Goal: Transaction & Acquisition: Purchase product/service

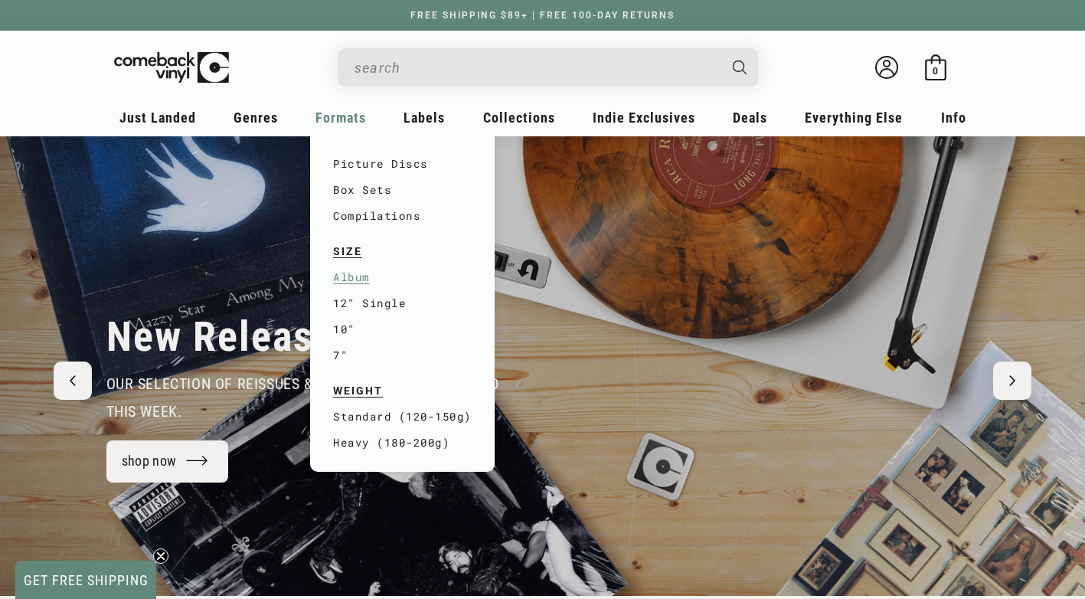
click at [351, 276] on link "Album" at bounding box center [402, 277] width 139 height 26
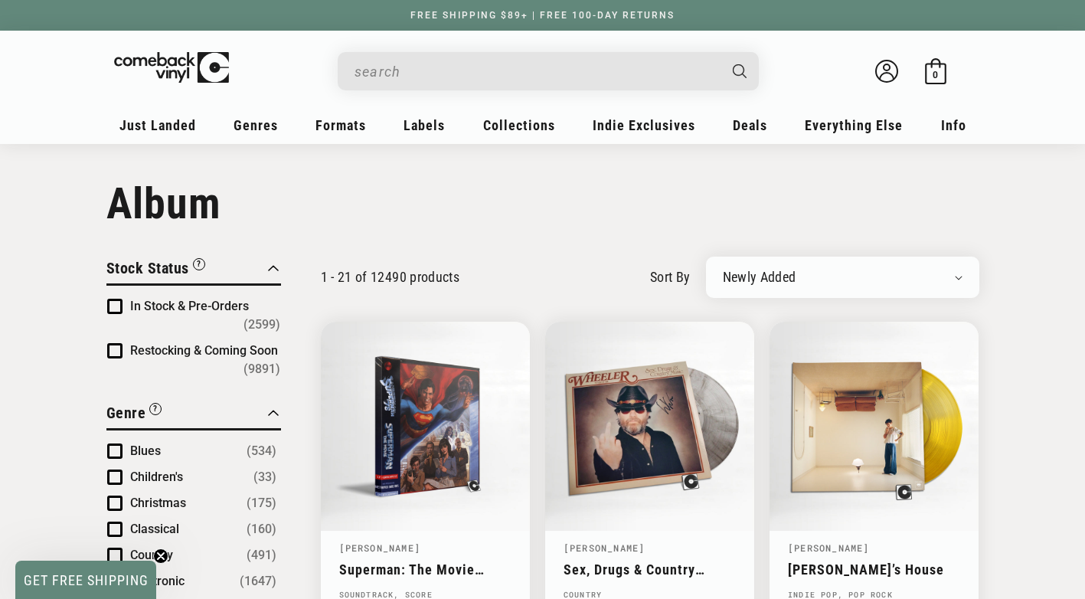
click at [962, 277] on div "Newly Added Popularity Artist (A-Z) Price (High To Low) Price (Low To High) Per…" at bounding box center [842, 277] width 273 height 41
click at [958, 278] on select "Newly Added Popularity Artist (A-Z) Price (High To Low) Price (Low To High) Per…" at bounding box center [843, 277] width 240 height 15
select select "price-ascending"
click at [723, 270] on select "Newly Added Popularity Artist (A-Z) Price (High To Low) Price (Low To High) Per…" at bounding box center [843, 277] width 240 height 15
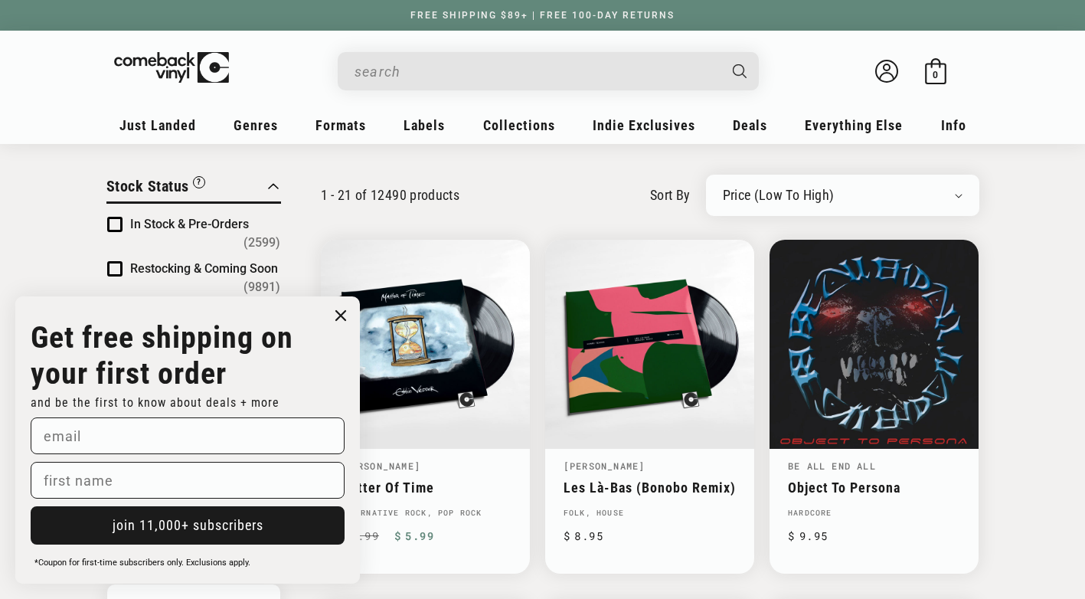
scroll to position [141, 0]
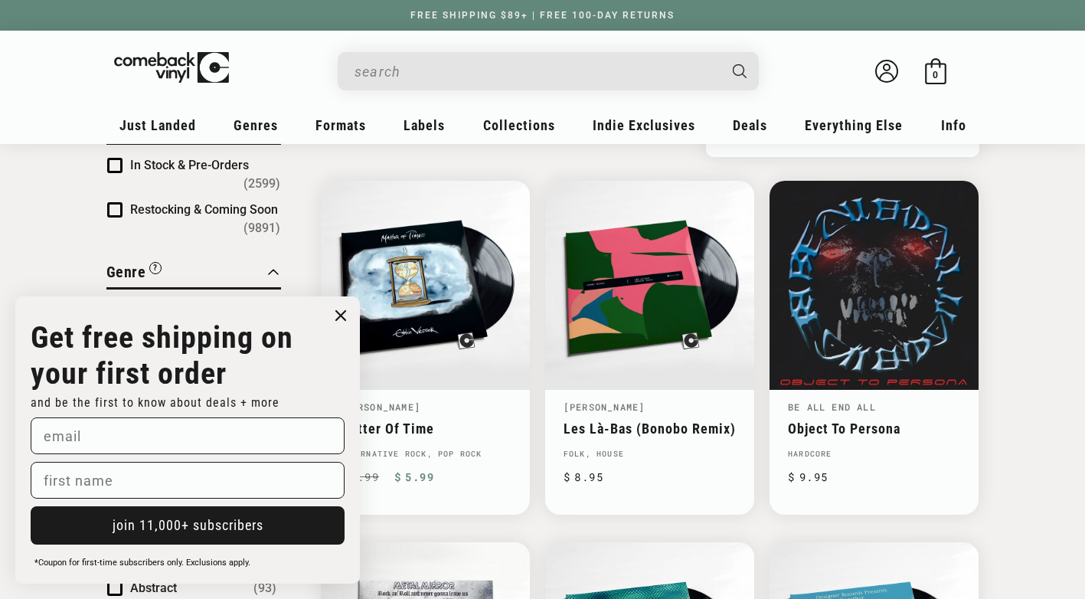
click at [336, 320] on circle "Close dialog" at bounding box center [341, 316] width 22 height 22
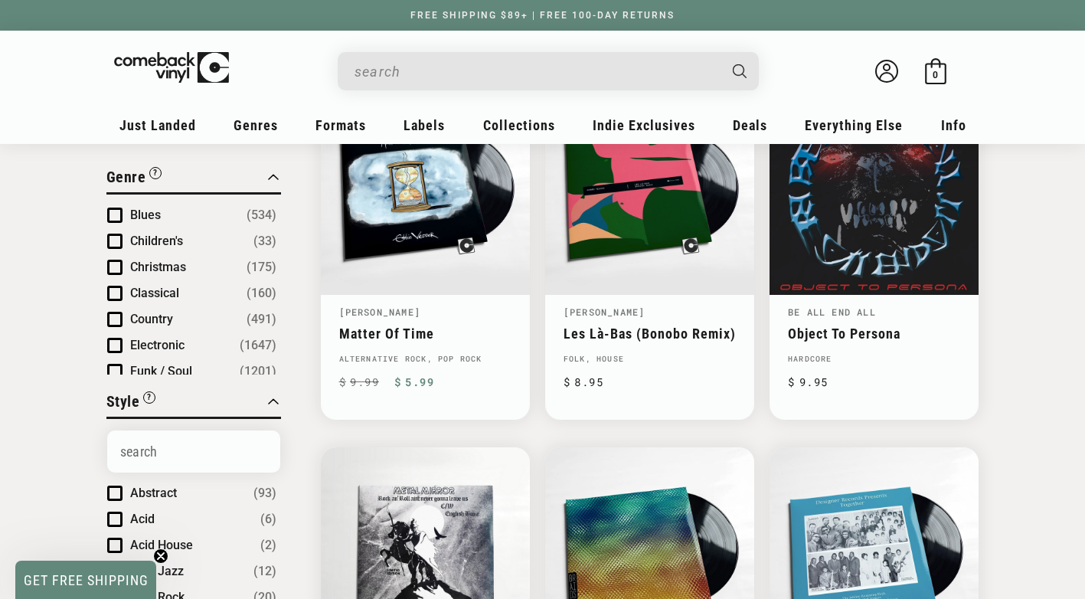
scroll to position [250, 0]
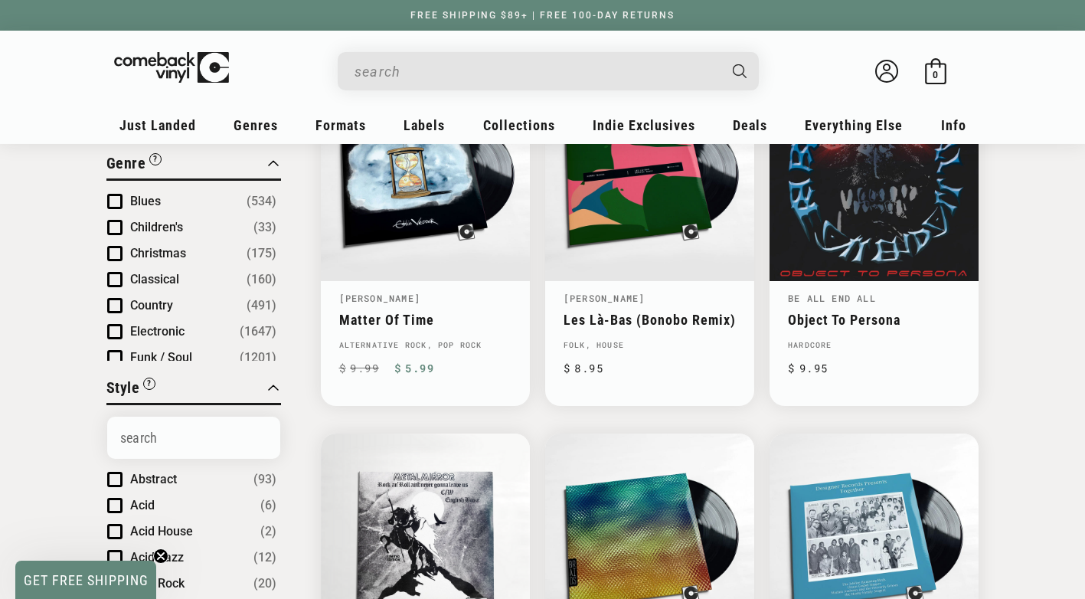
click at [114, 205] on span "Product filter" at bounding box center [114, 201] width 15 height 15
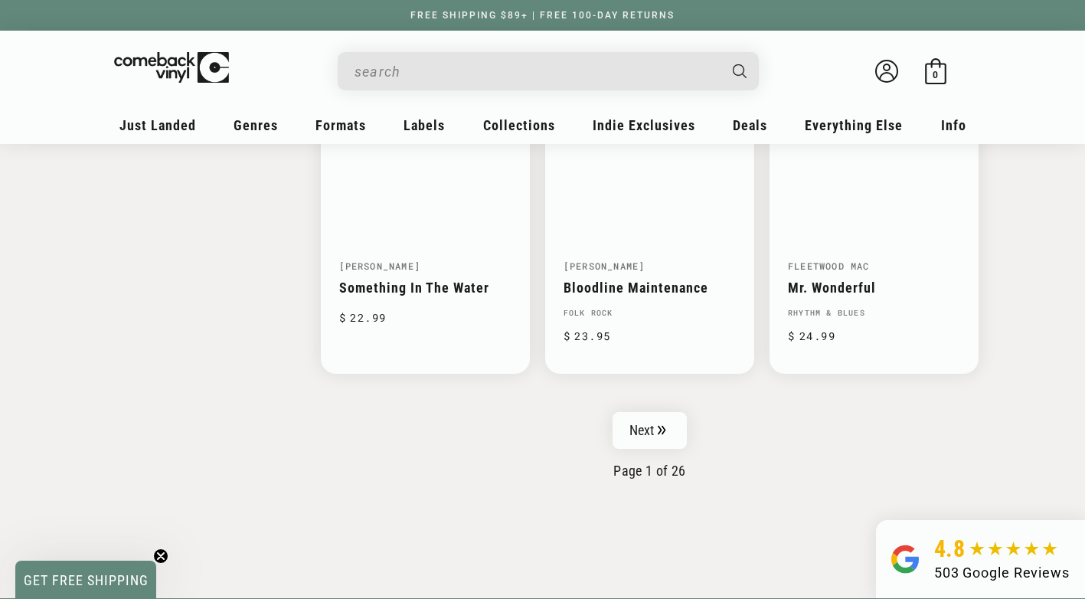
scroll to position [2498, 0]
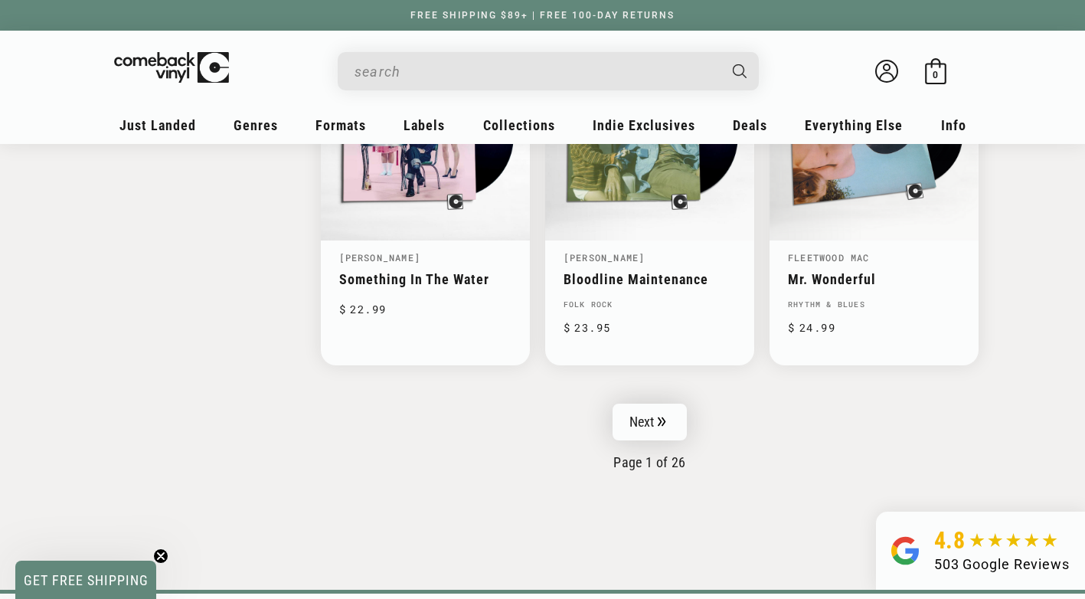
click at [648, 404] on link "Next" at bounding box center [650, 422] width 75 height 37
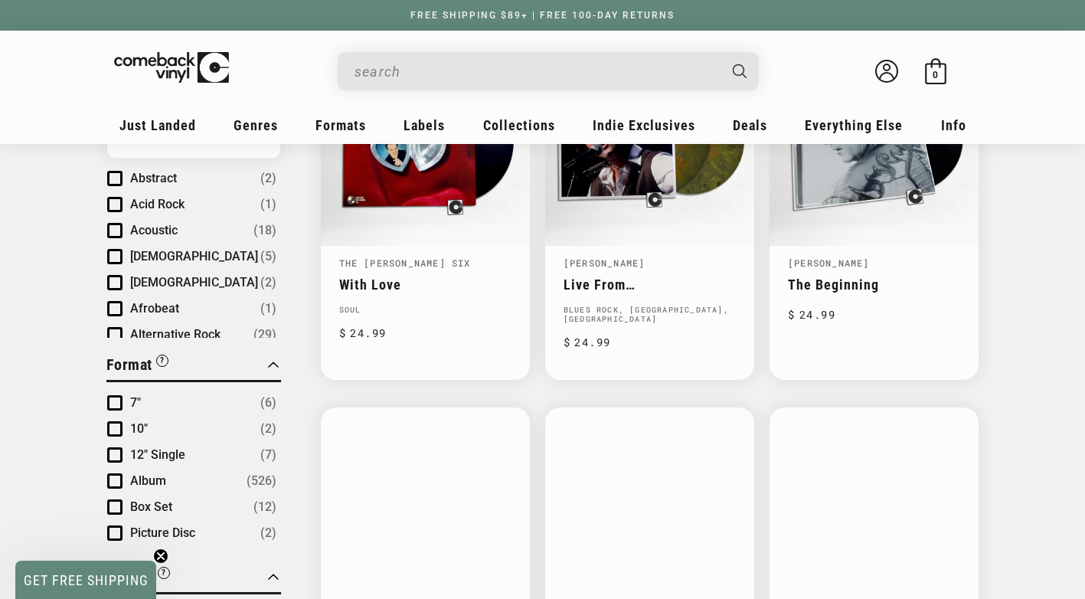
scroll to position [210, 0]
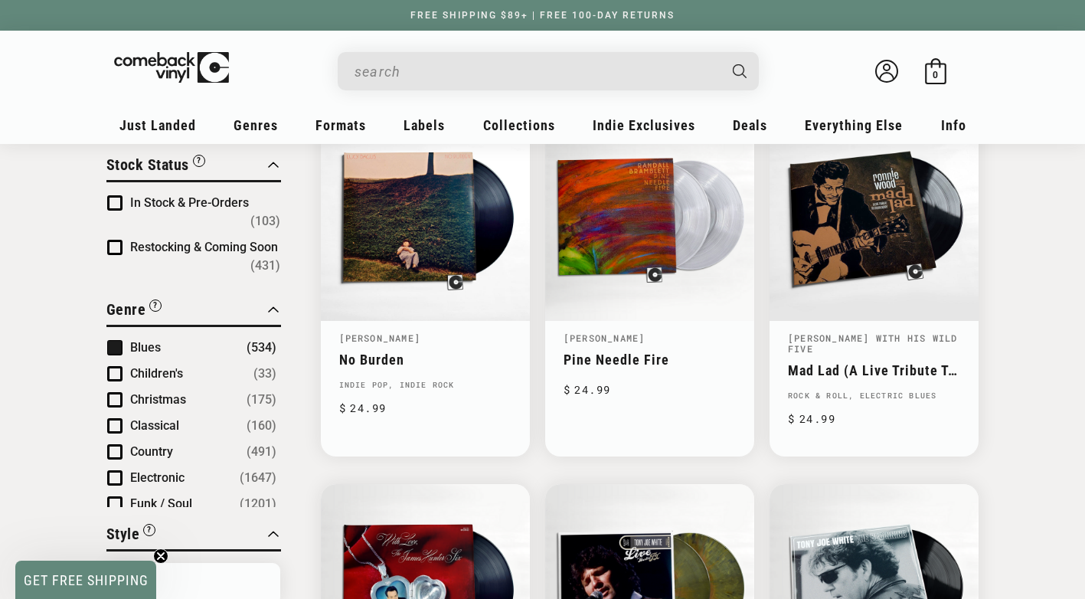
click at [116, 340] on span "Product filter" at bounding box center [114, 347] width 15 height 15
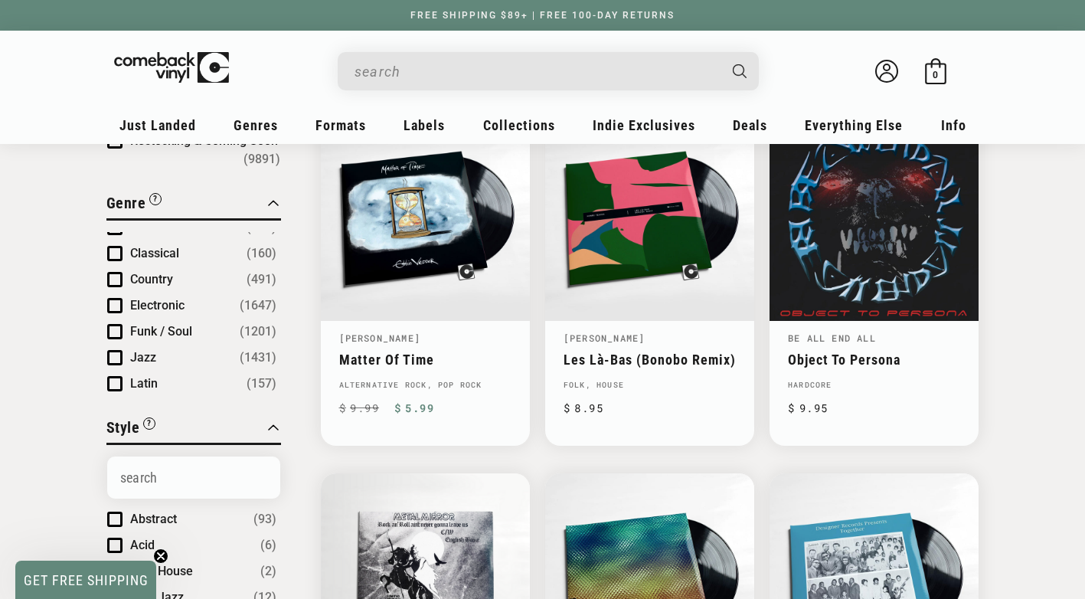
scroll to position [79, 0]
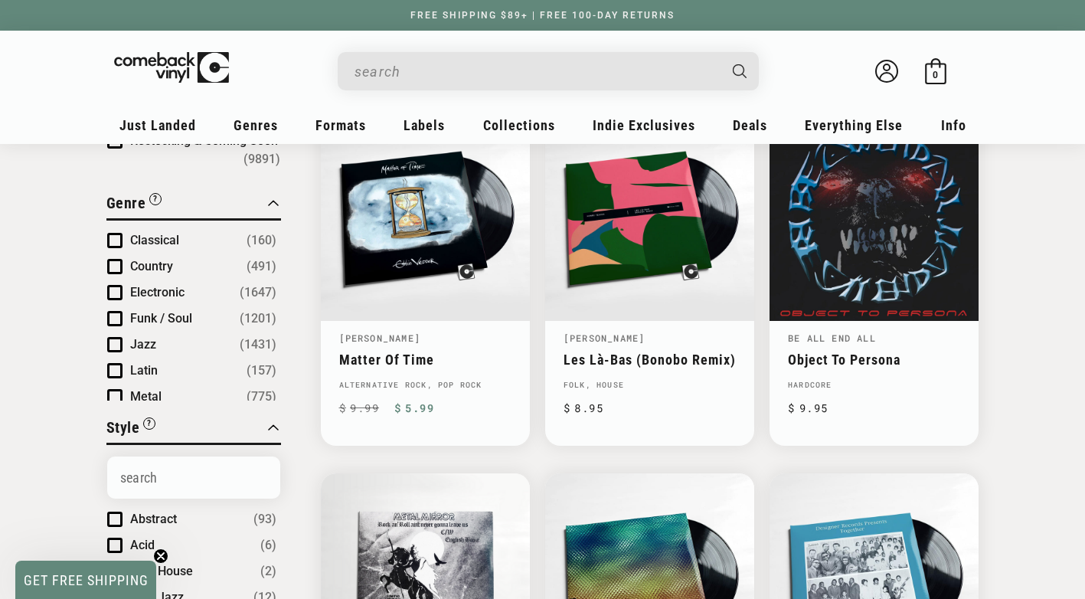
click at [115, 344] on span "Product filter" at bounding box center [114, 344] width 15 height 15
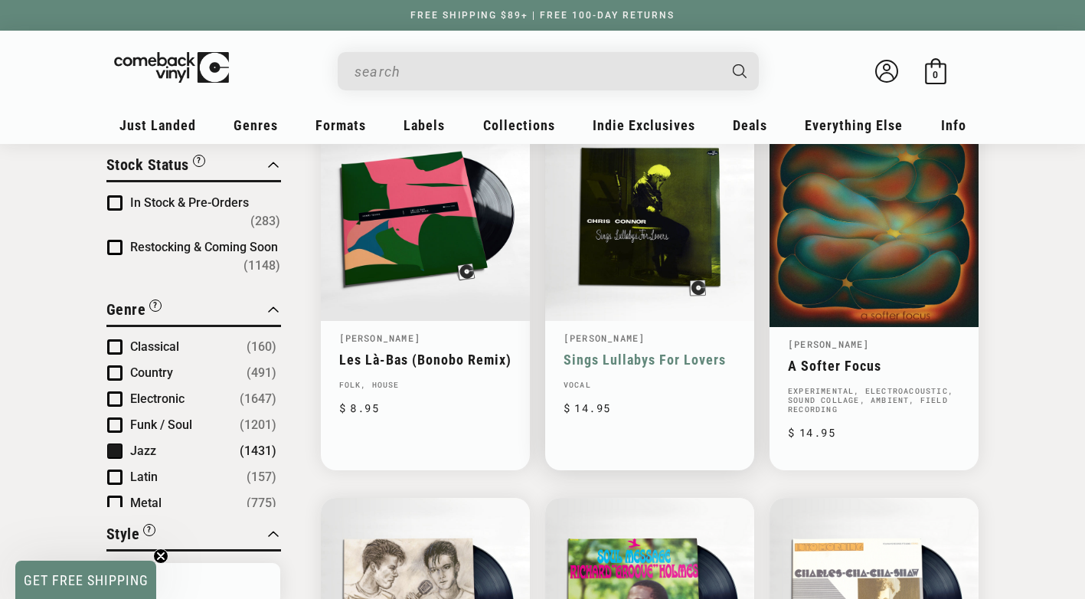
click at [674, 351] on link "Sings Lullabys For Lovers" at bounding box center [650, 359] width 172 height 16
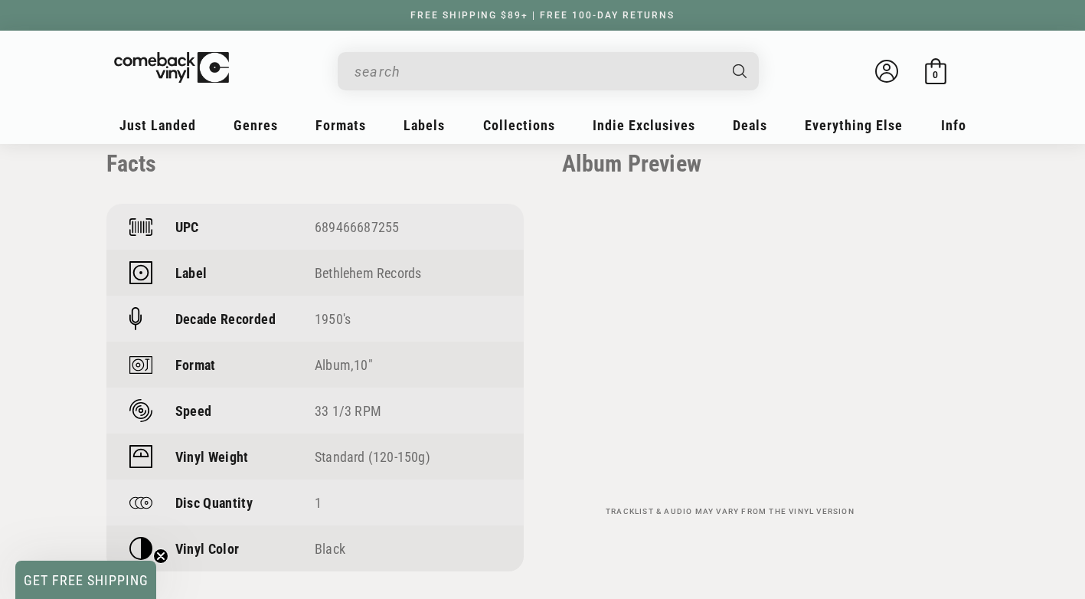
scroll to position [1116, 0]
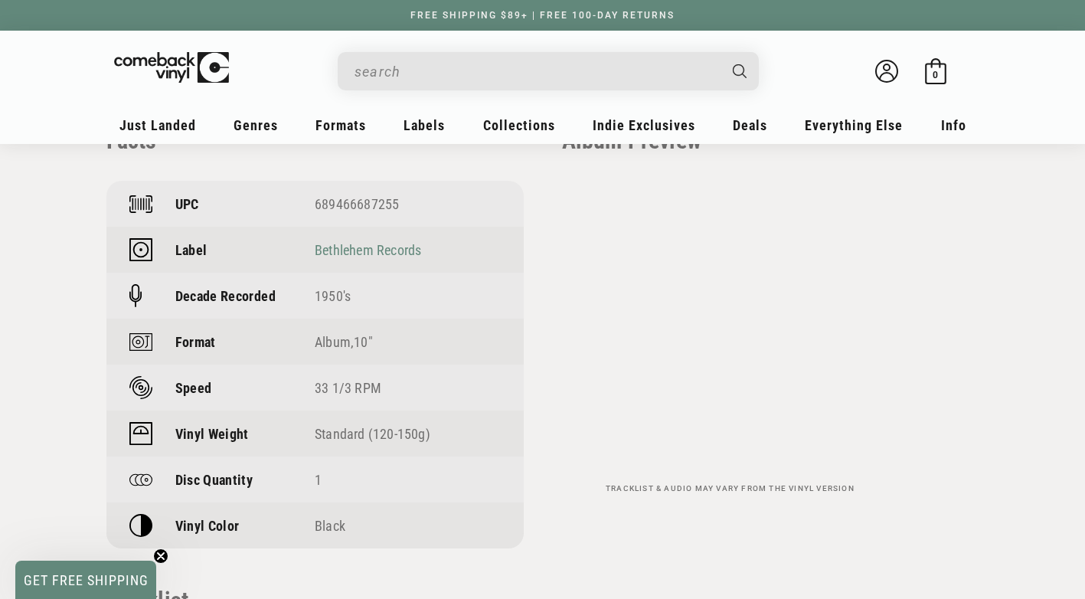
click at [368, 246] on link "Bethlehem Records" at bounding box center [368, 250] width 106 height 16
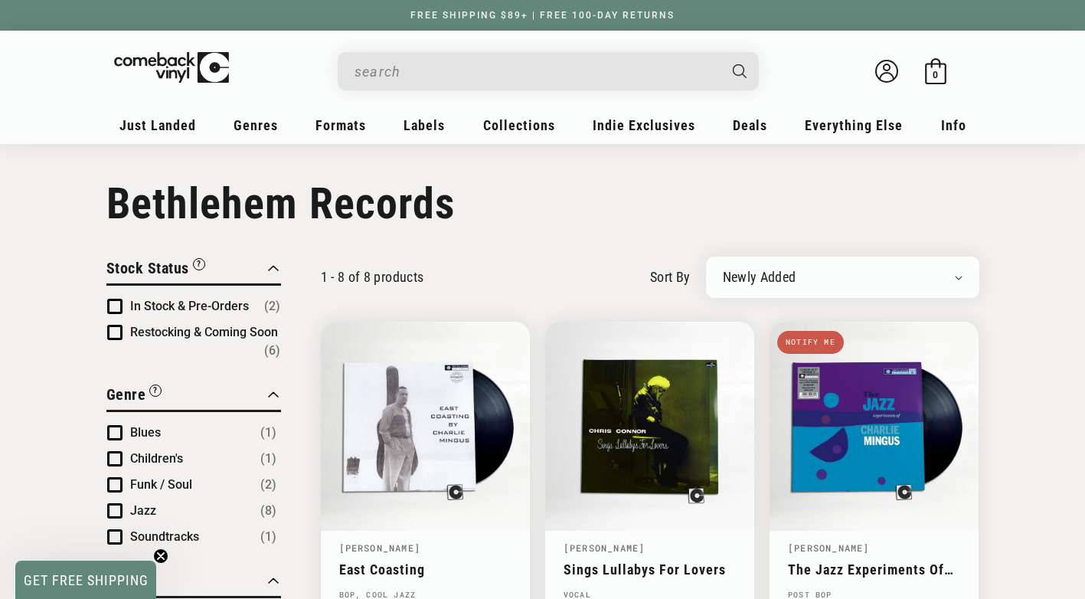
click at [964, 279] on div "Newly Added Popularity Artist (A-Z) Price (High To Low) Price (Low To High) Per…" at bounding box center [842, 277] width 273 height 41
click at [959, 279] on select "Newly Added Popularity Artist (A-Z) Price (High To Low) Price (Low To High) Per…" at bounding box center [843, 277] width 240 height 15
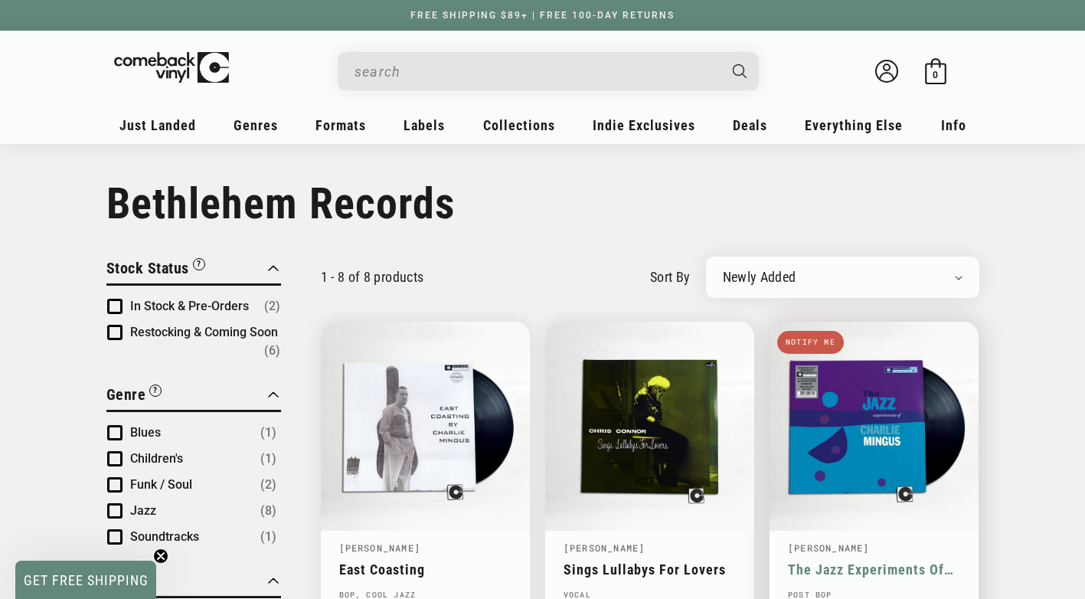
select select "price-ascending"
click at [723, 270] on select "Newly Added Popularity Artist (A-Z) Price (High To Low) Price (Low To High) Per…" at bounding box center [843, 277] width 240 height 15
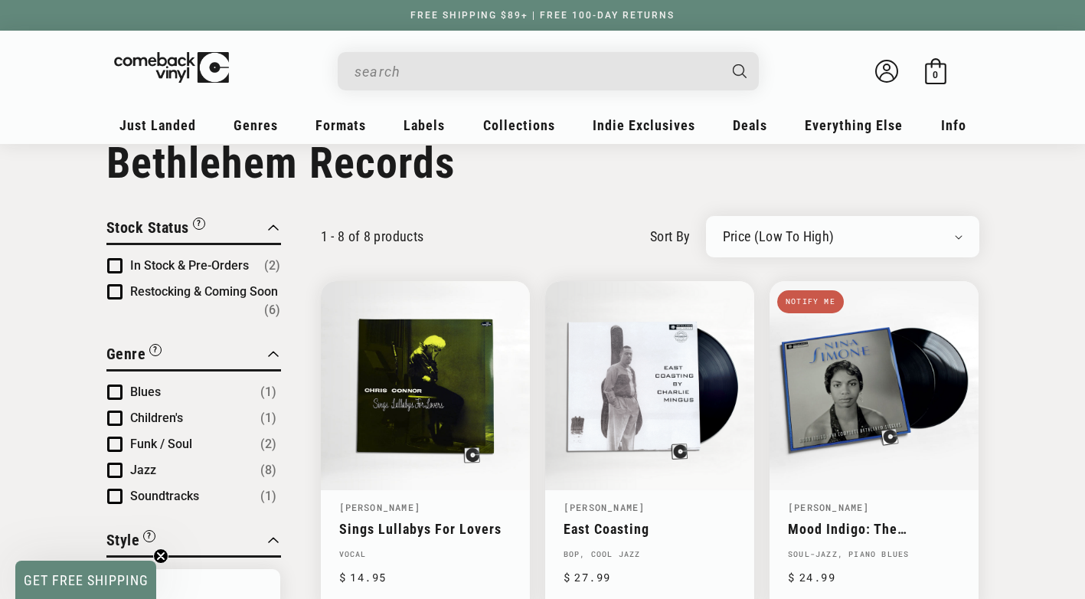
scroll to position [28, 0]
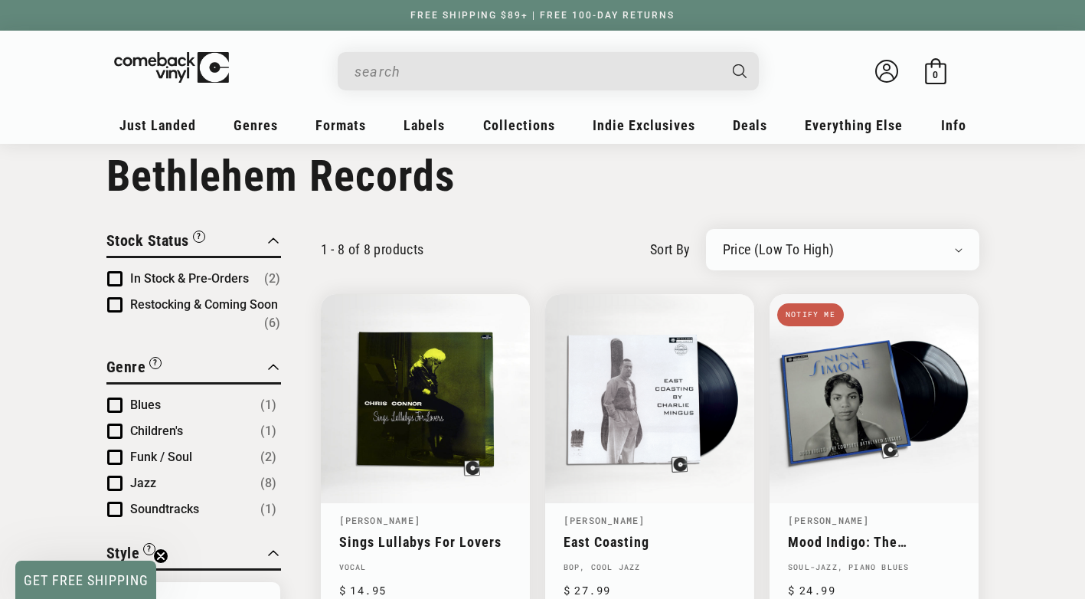
click at [116, 277] on span "Product filter" at bounding box center [114, 278] width 15 height 15
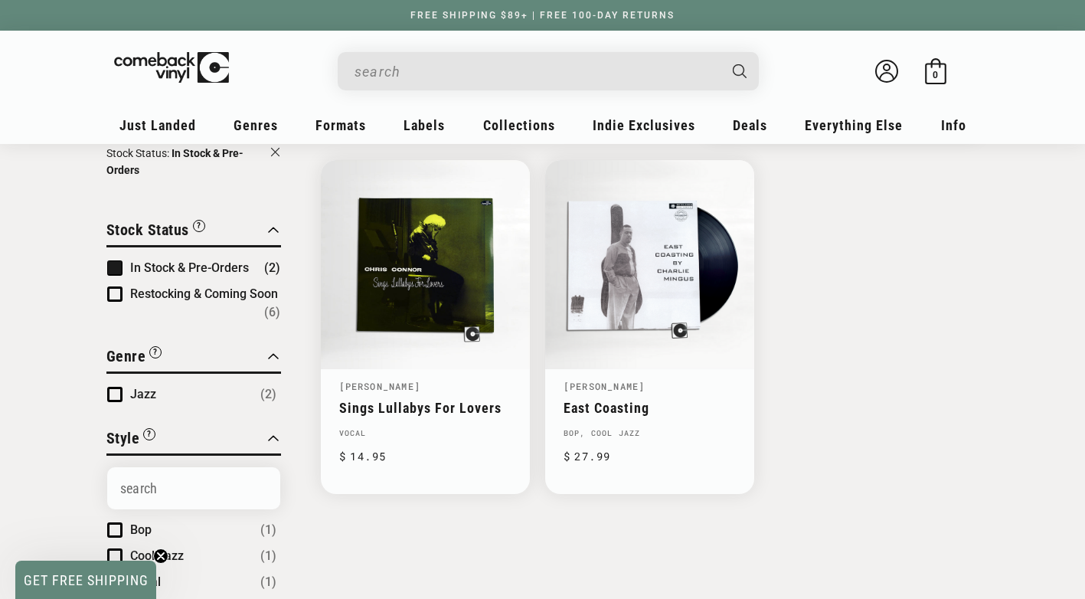
scroll to position [119, 0]
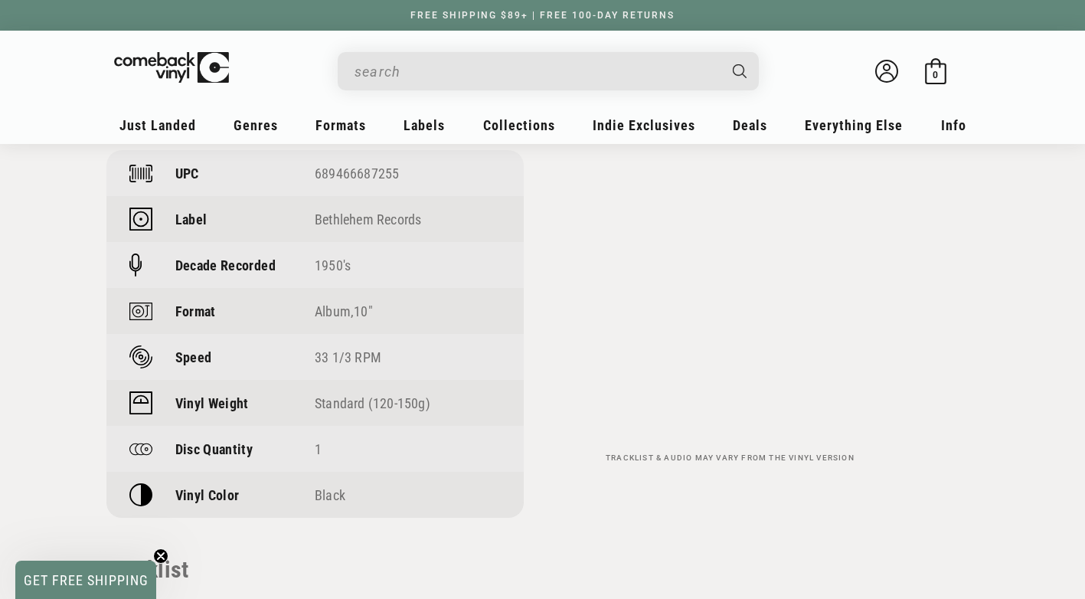
scroll to position [1178, 0]
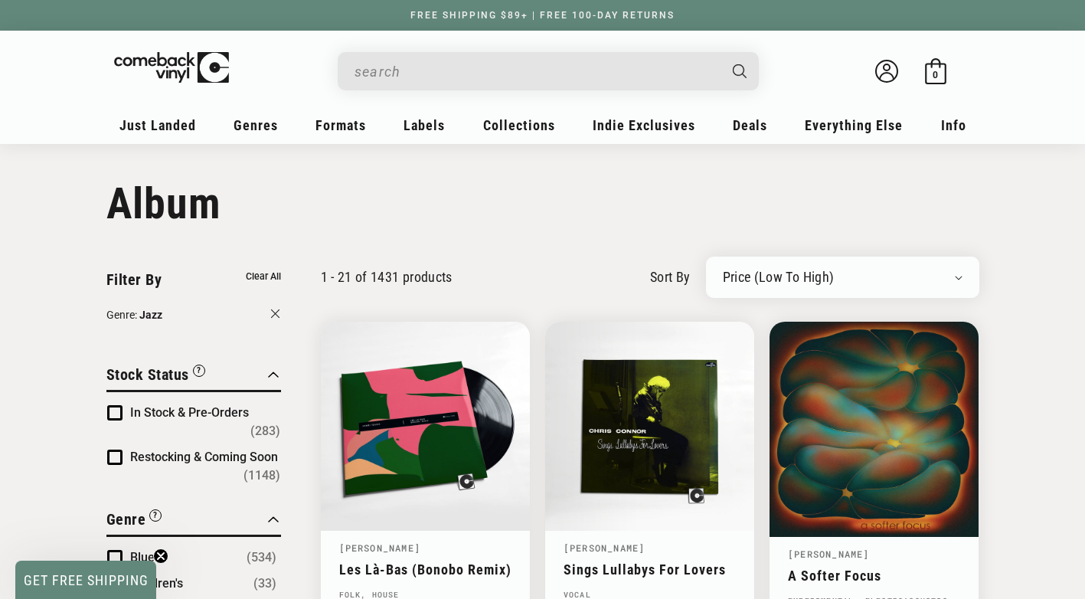
click at [115, 410] on span "Product filter" at bounding box center [114, 412] width 15 height 15
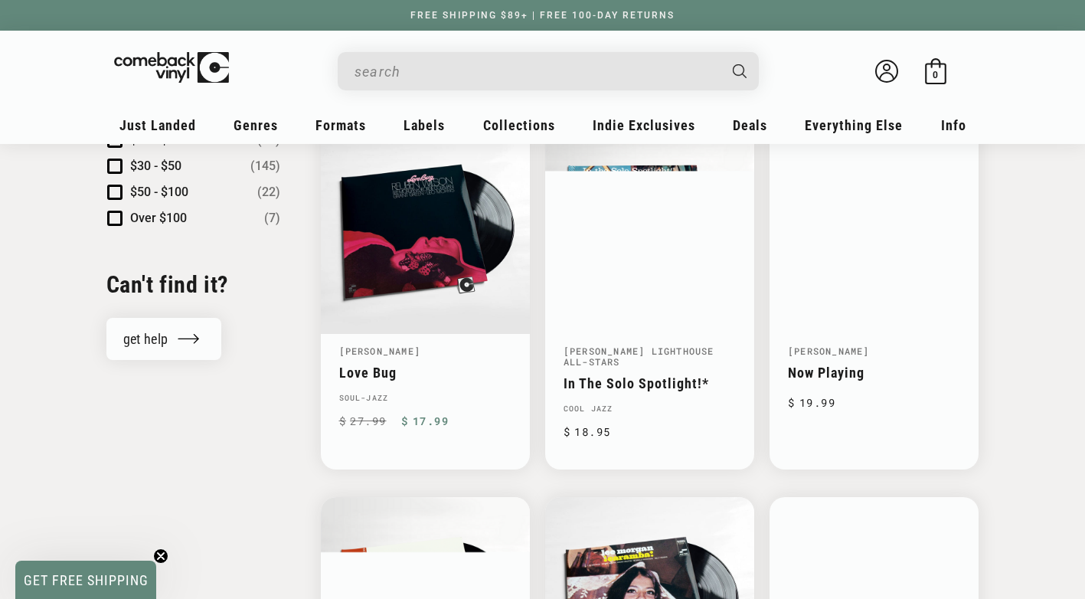
scroll to position [1714, 0]
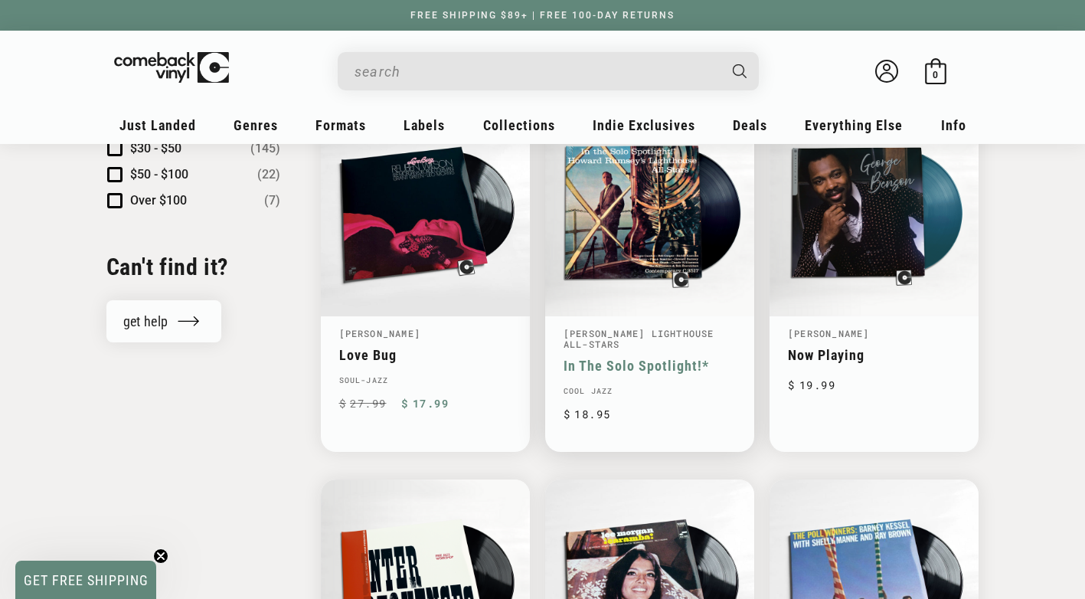
click at [627, 358] on link "In The Solo Spotlight!*" at bounding box center [650, 366] width 172 height 16
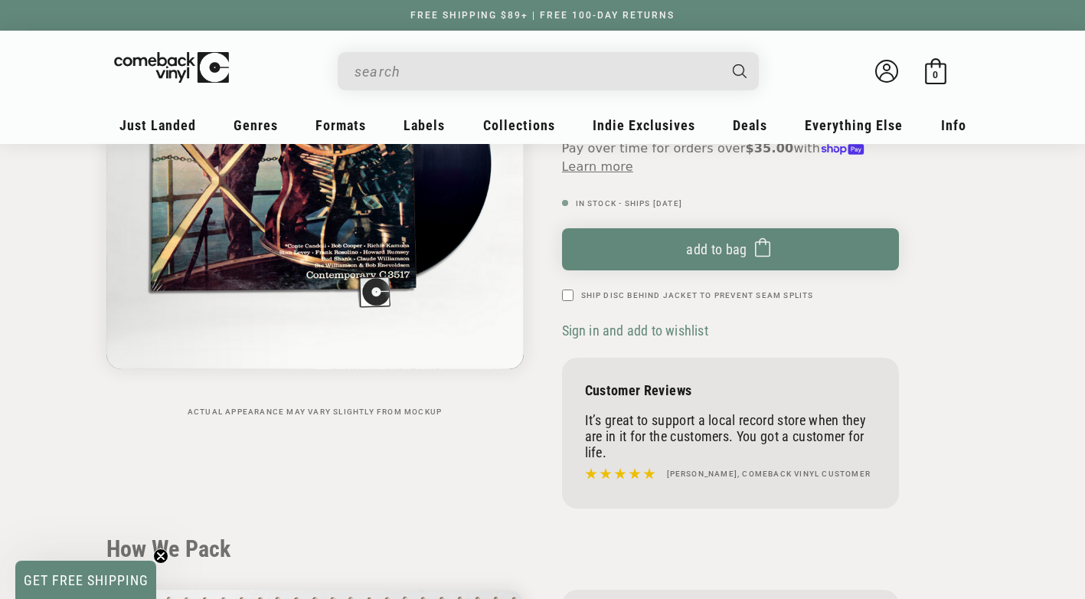
scroll to position [170, 0]
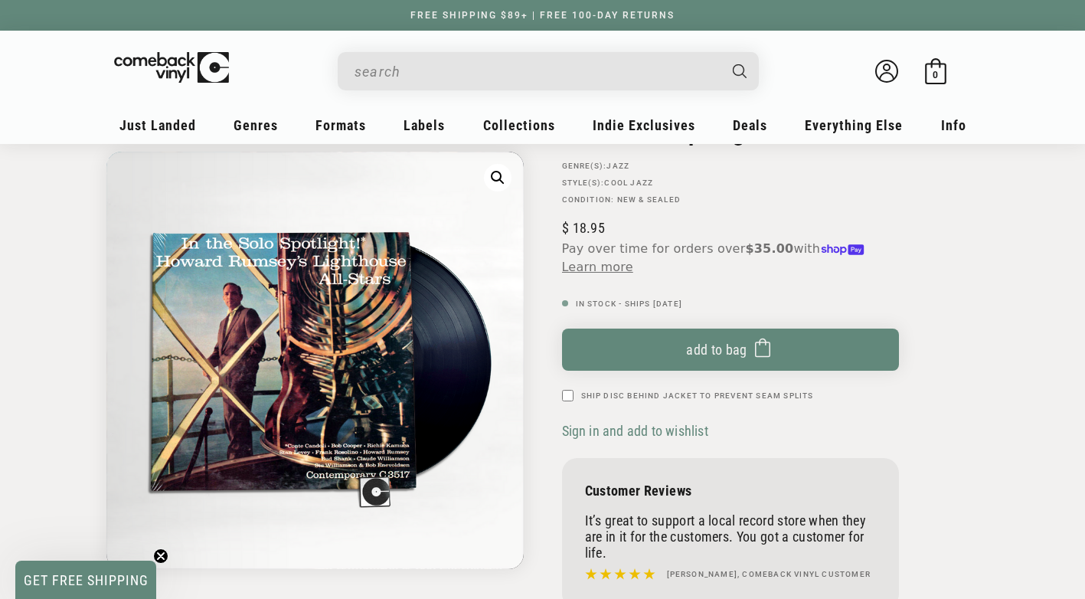
click at [199, 34] on sticky-header "My account Just Landed Just Landed New Releases Genres" at bounding box center [542, 87] width 1085 height 113
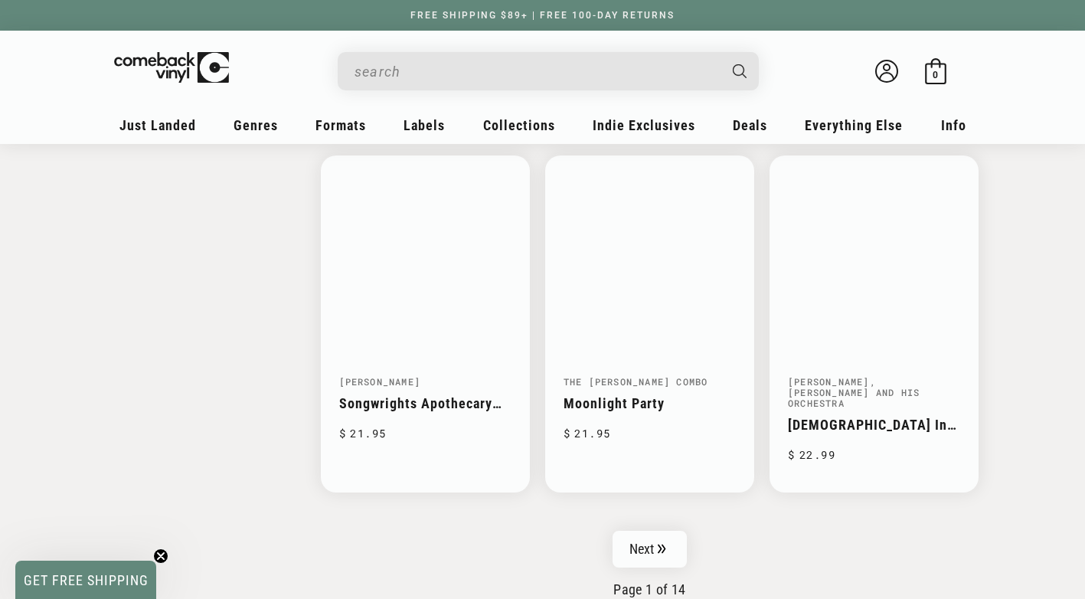
scroll to position [2501, 0]
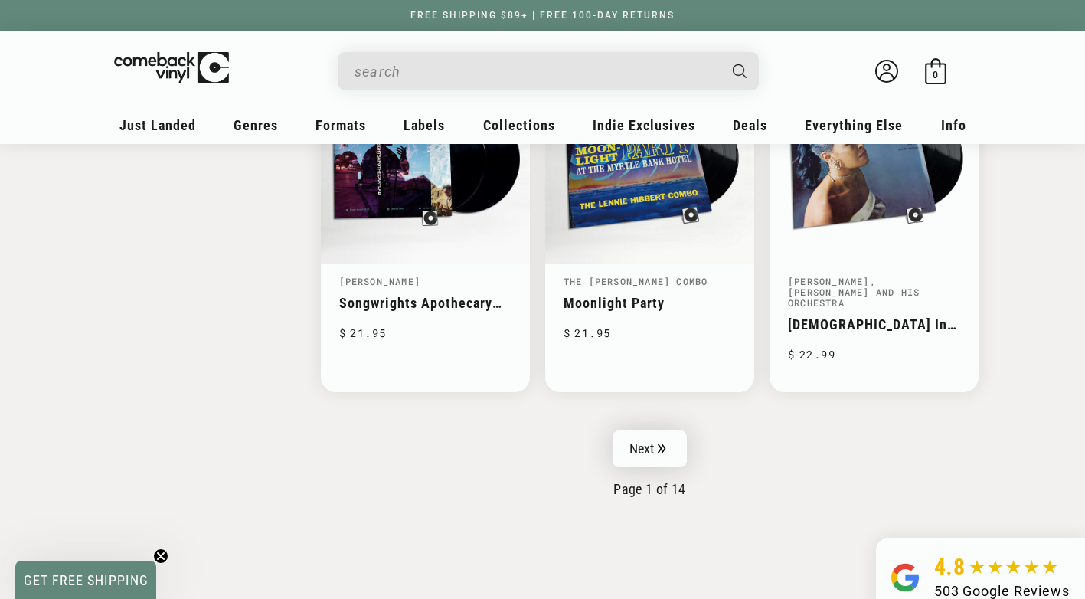
click at [652, 430] on link "Next" at bounding box center [650, 448] width 75 height 37
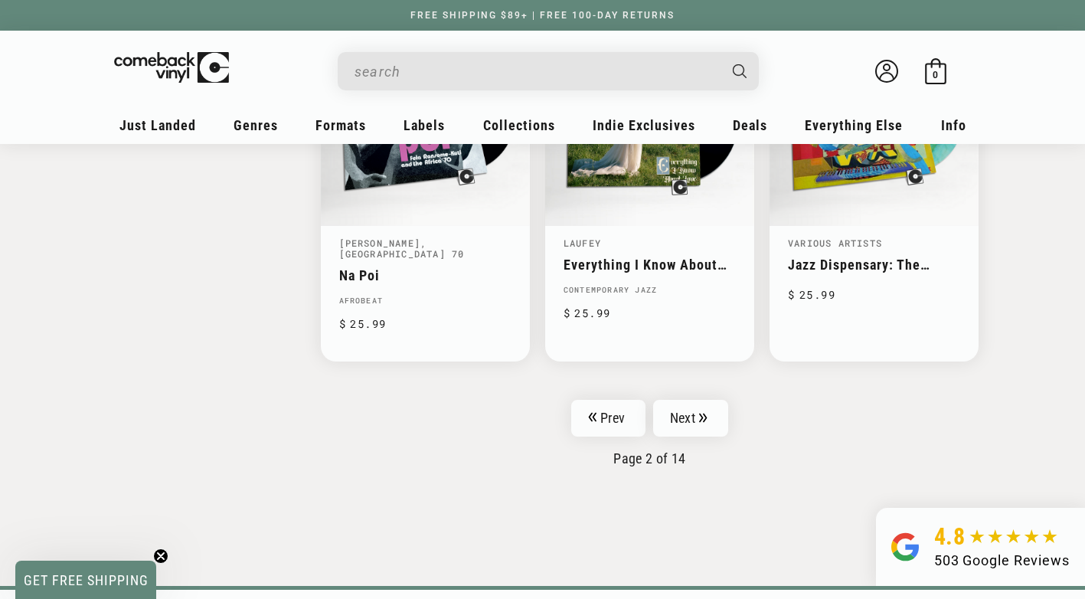
scroll to position [2501, 0]
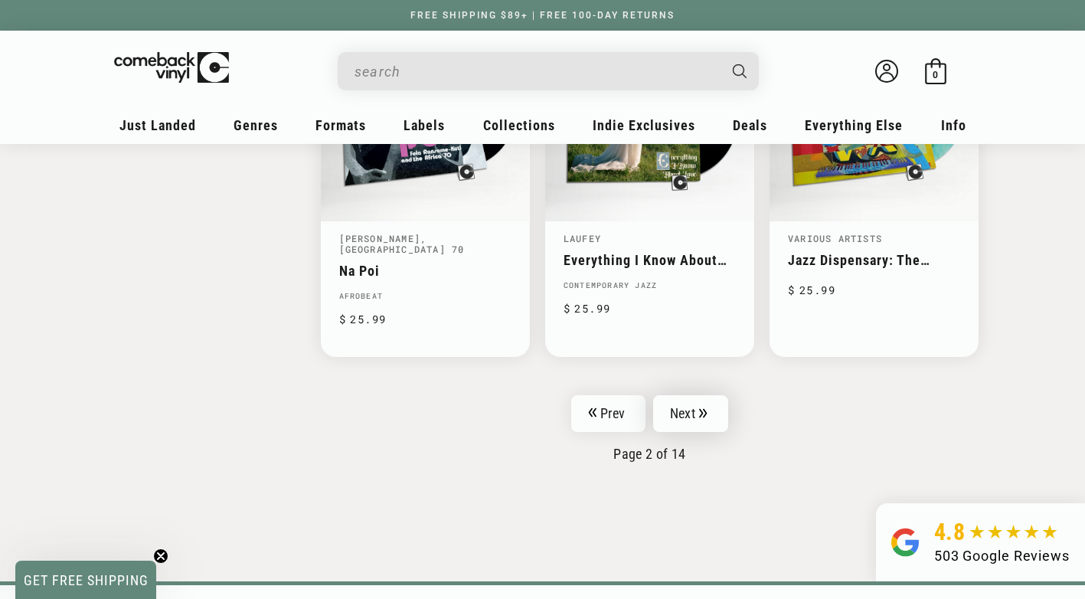
click at [687, 395] on link "Next" at bounding box center [690, 413] width 75 height 37
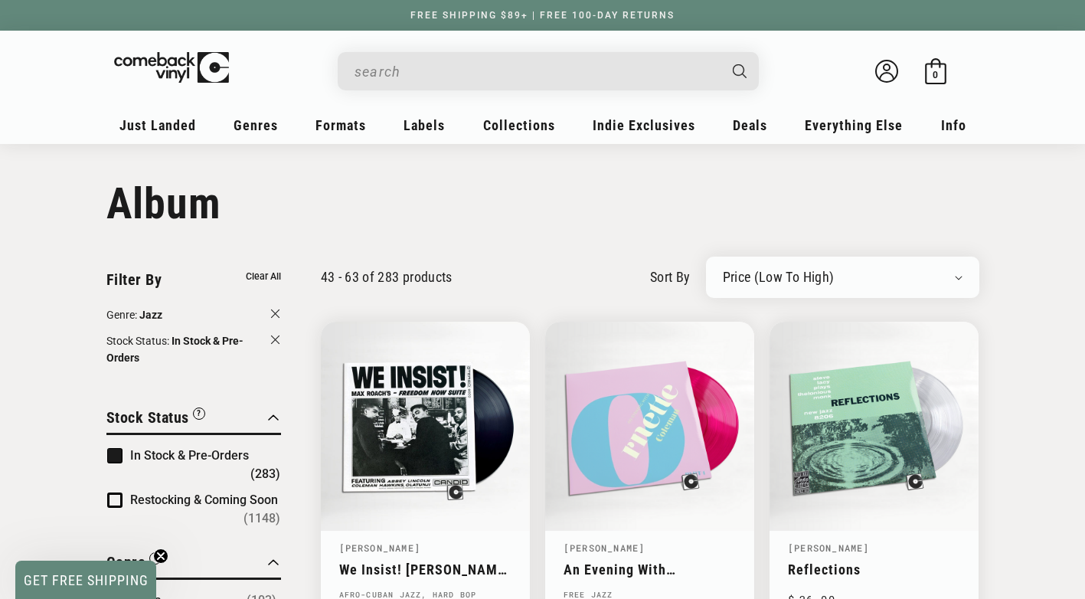
click at [277, 315] on button "Genre: Jazz" at bounding box center [193, 316] width 175 height 20
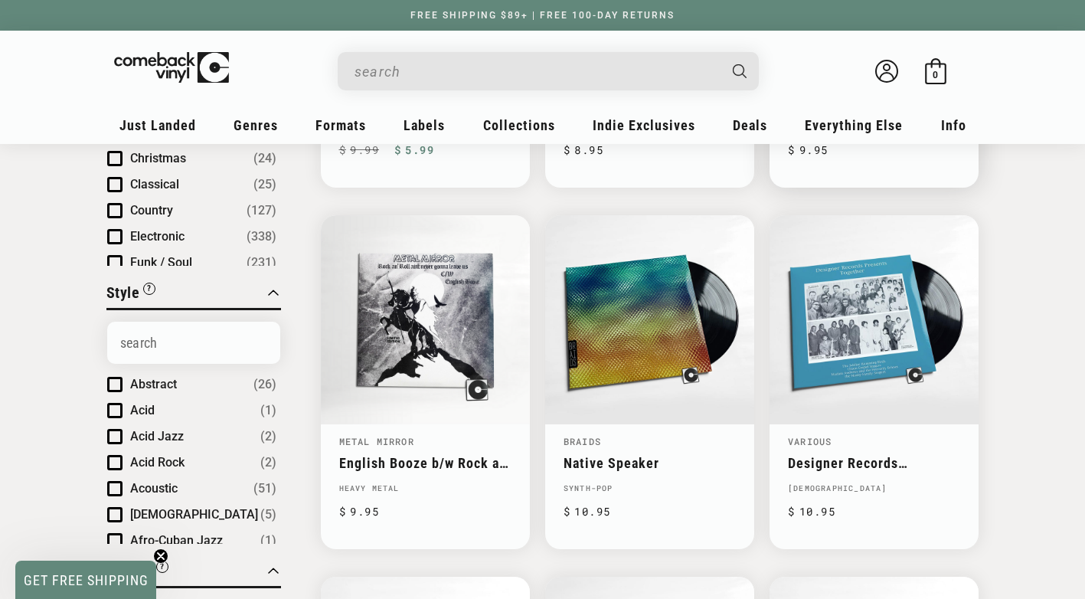
scroll to position [463, 0]
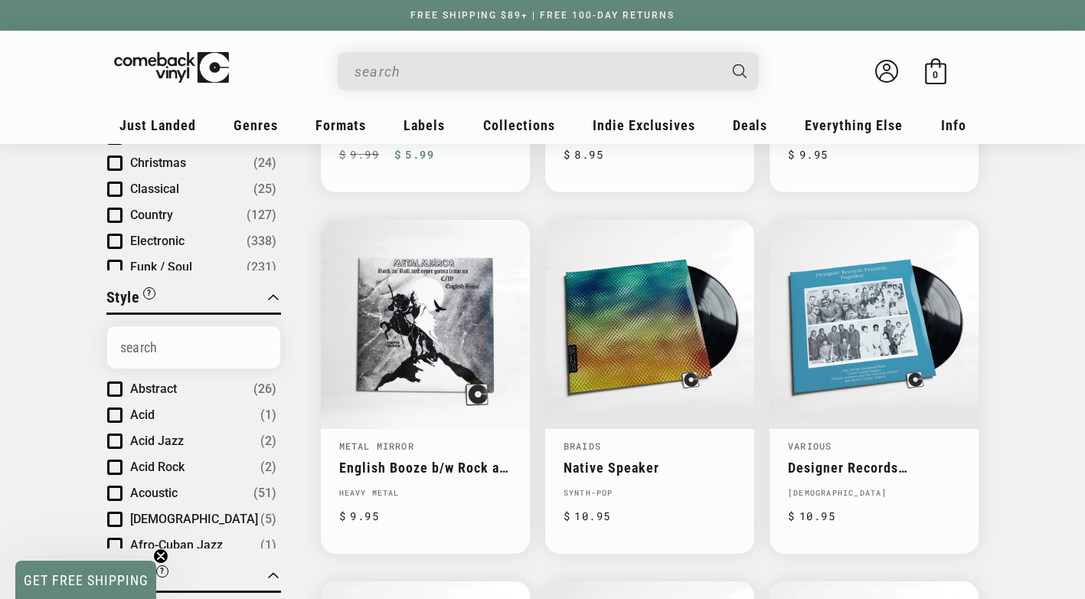
click at [116, 266] on span "Product filter" at bounding box center [114, 267] width 15 height 15
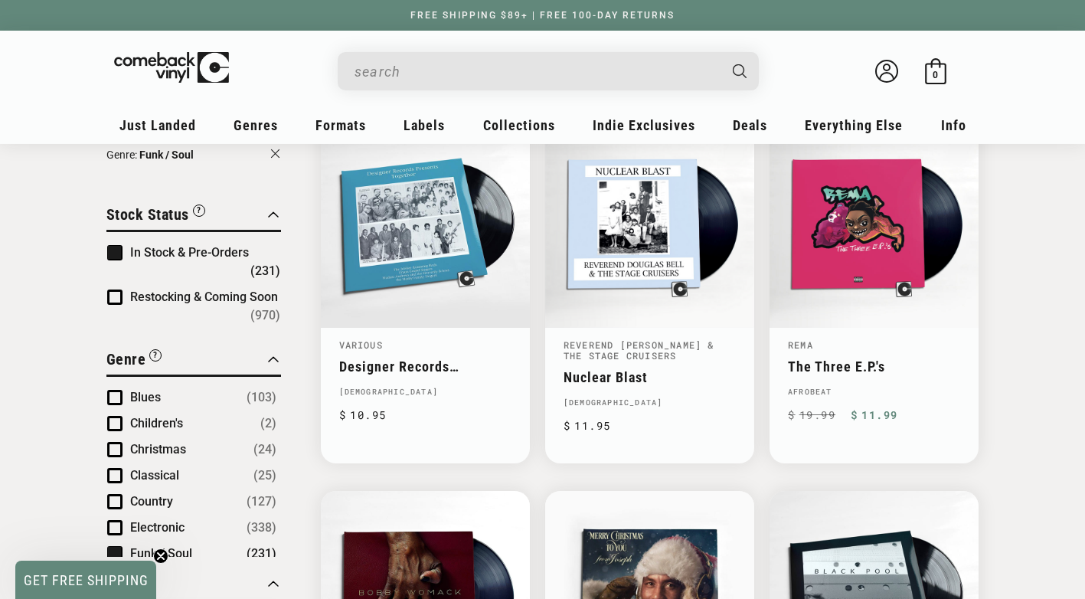
scroll to position [135, 0]
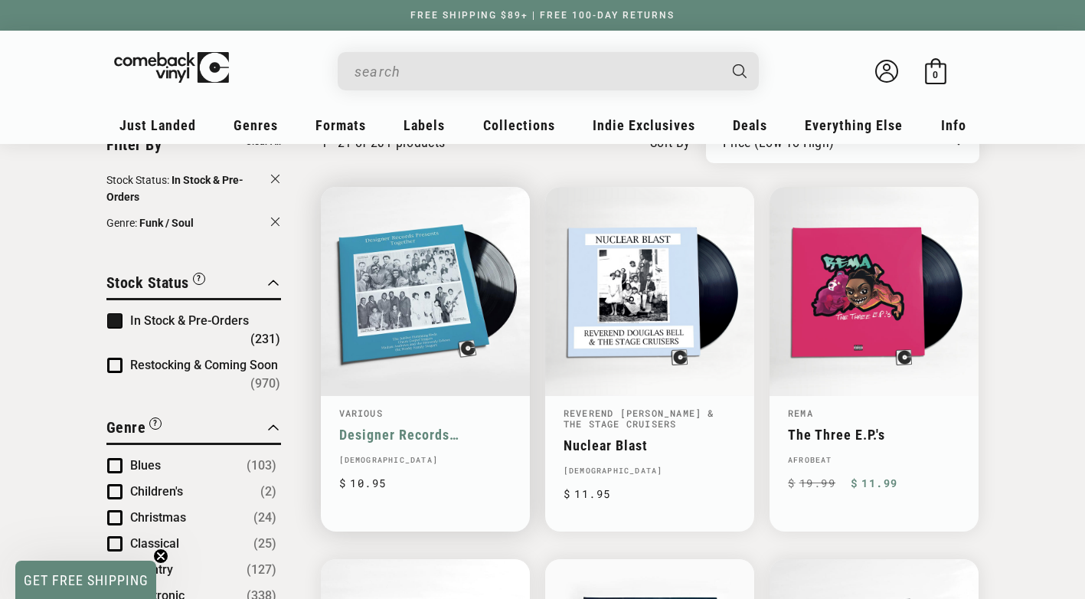
click at [445, 426] on link "Designer Records Presents: Together" at bounding box center [425, 434] width 172 height 16
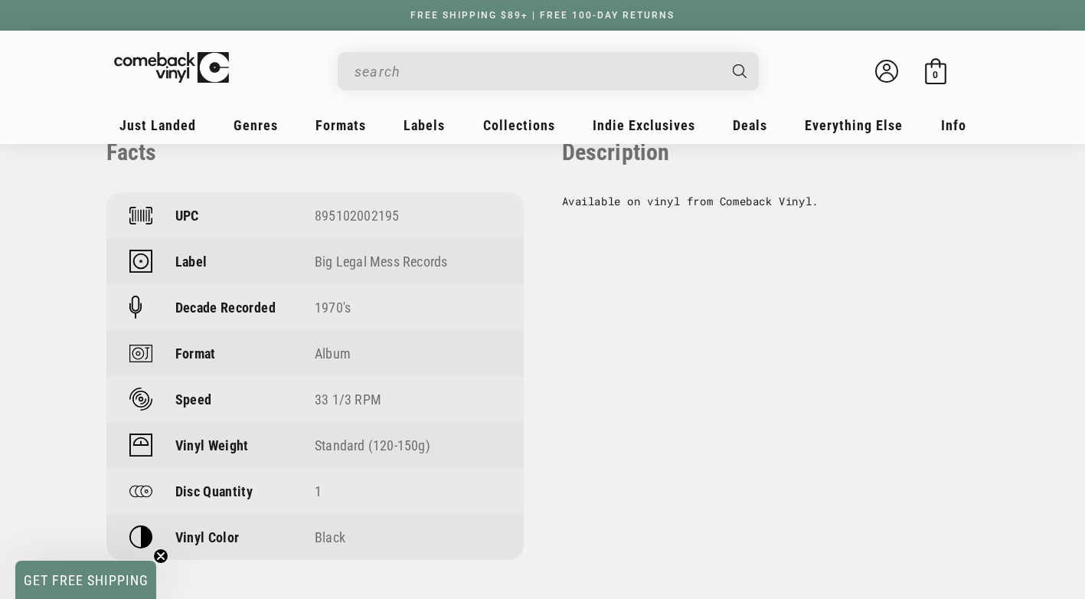
scroll to position [1108, 0]
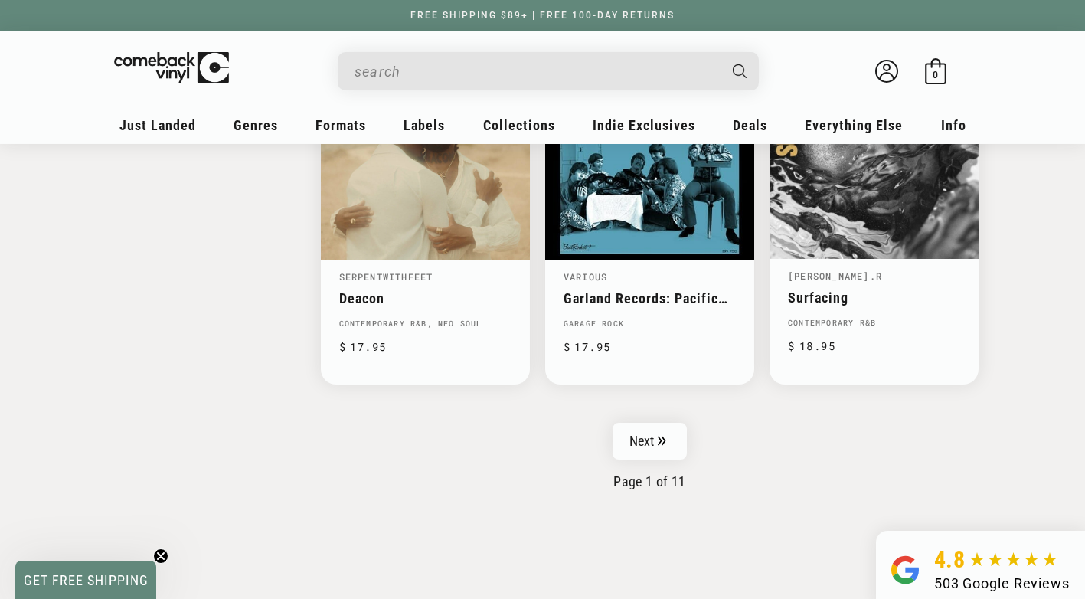
scroll to position [2498, 0]
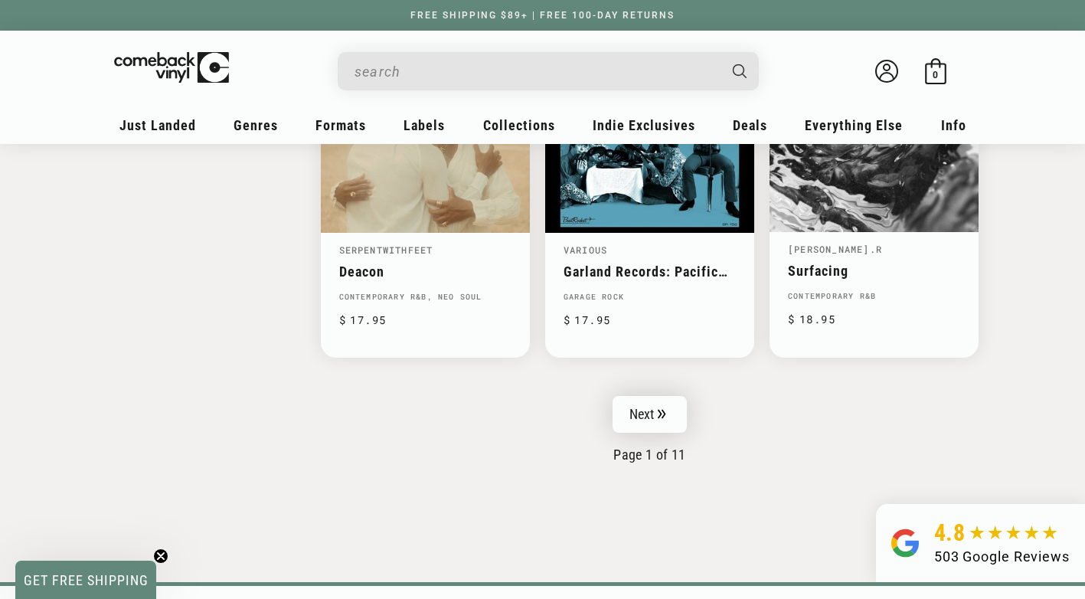
click at [652, 407] on link "Next" at bounding box center [650, 414] width 75 height 37
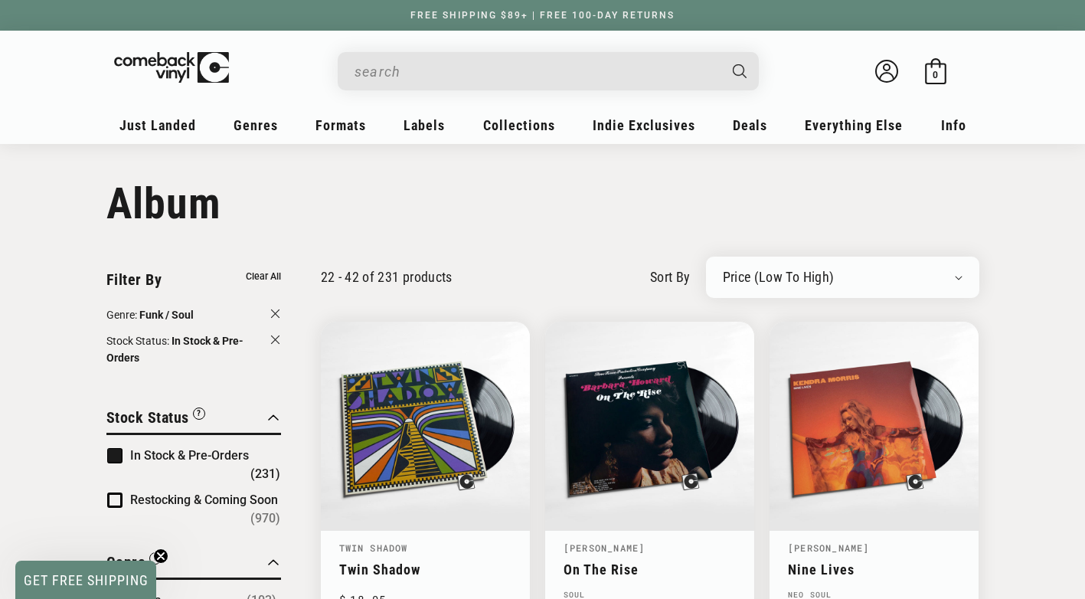
click at [275, 321] on button "Genre: Funk / Soul" at bounding box center [193, 316] width 175 height 20
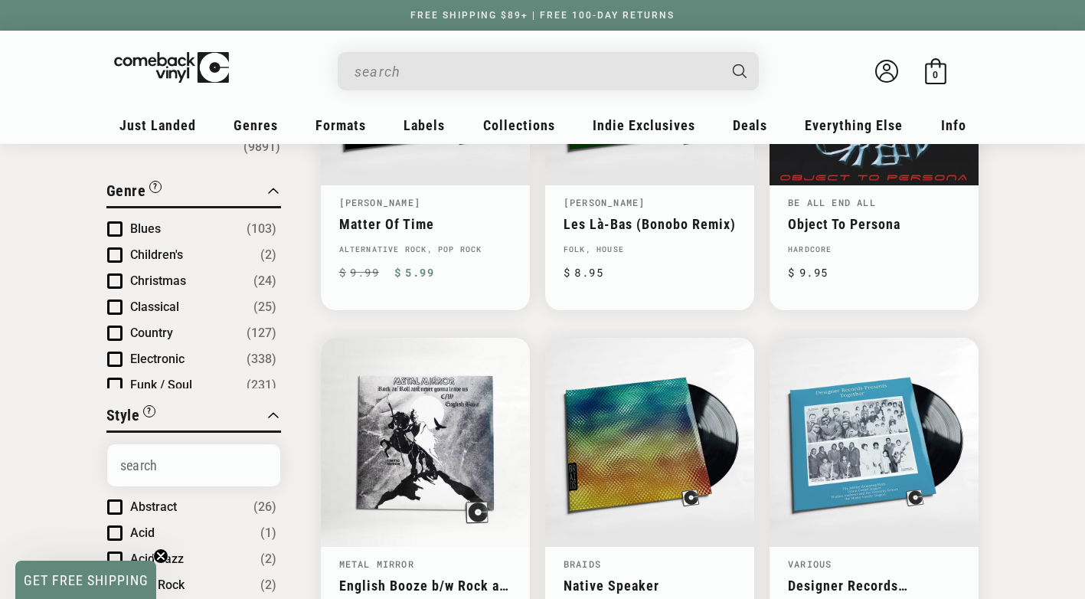
scroll to position [350, 0]
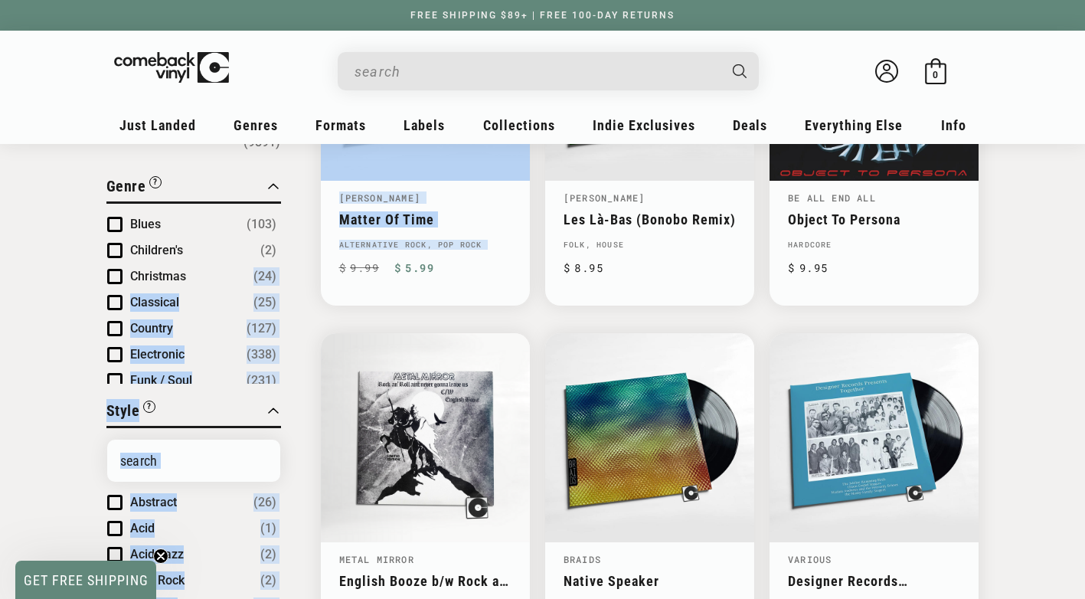
drag, startPoint x: 279, startPoint y: 263, endPoint x: 285, endPoint y: 291, distance: 28.8
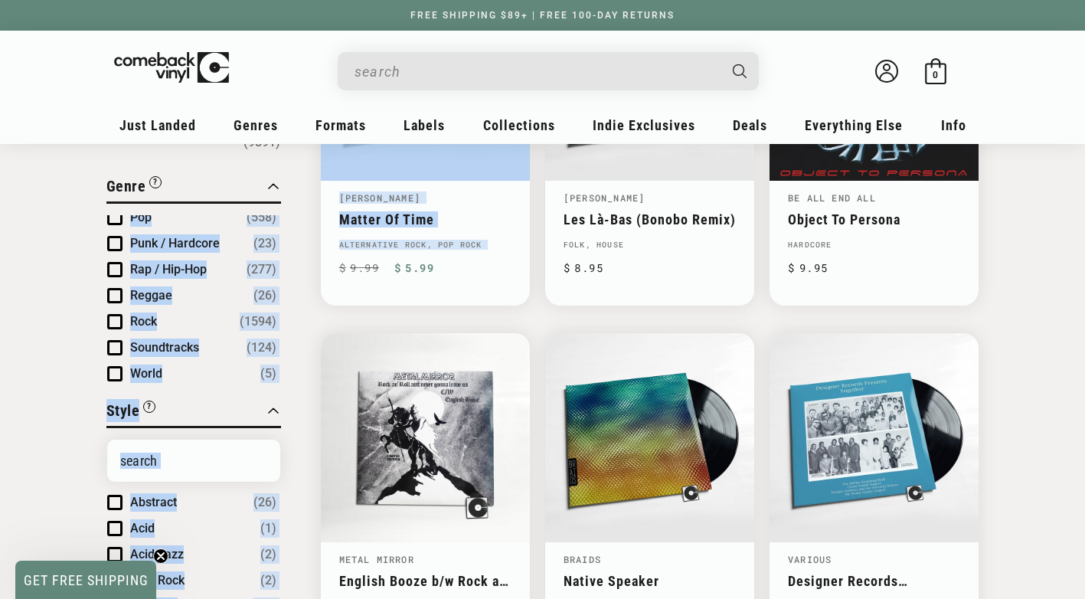
scroll to position [300, 0]
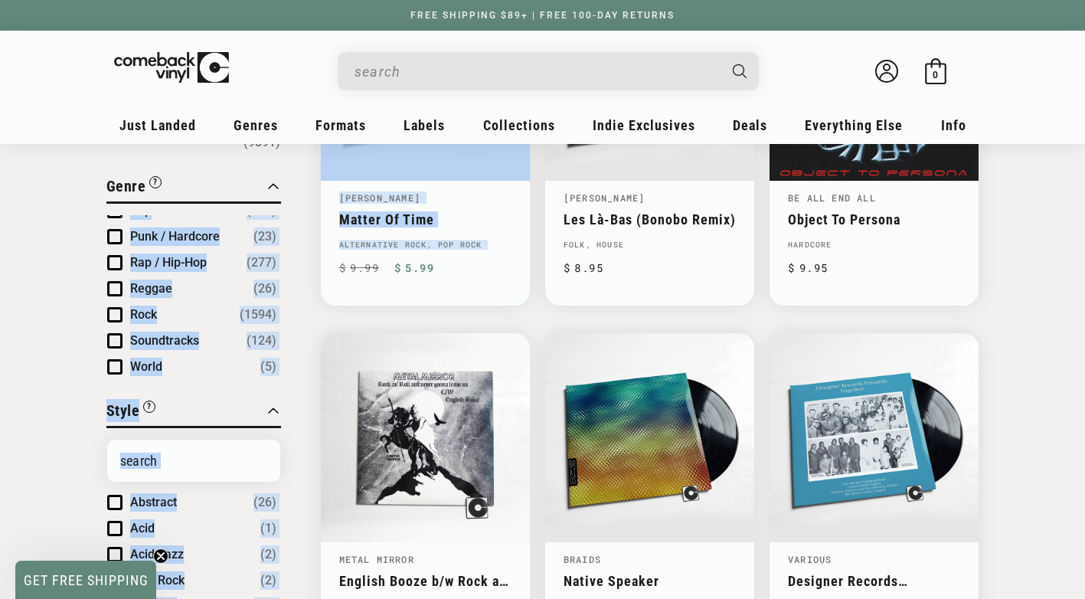
click at [116, 311] on span "Product filter" at bounding box center [114, 314] width 15 height 15
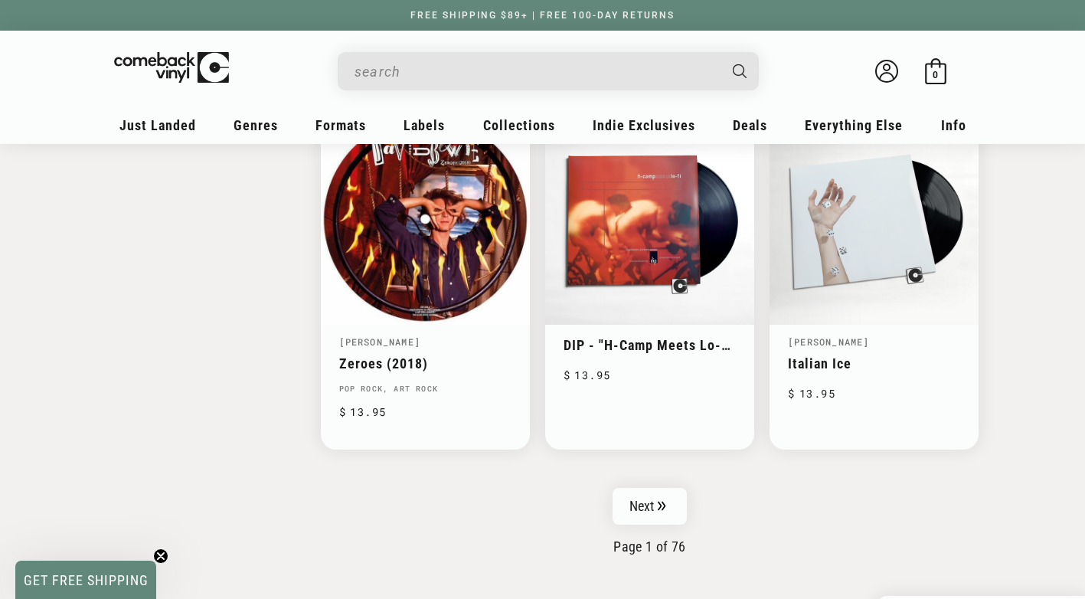
scroll to position [2410, 0]
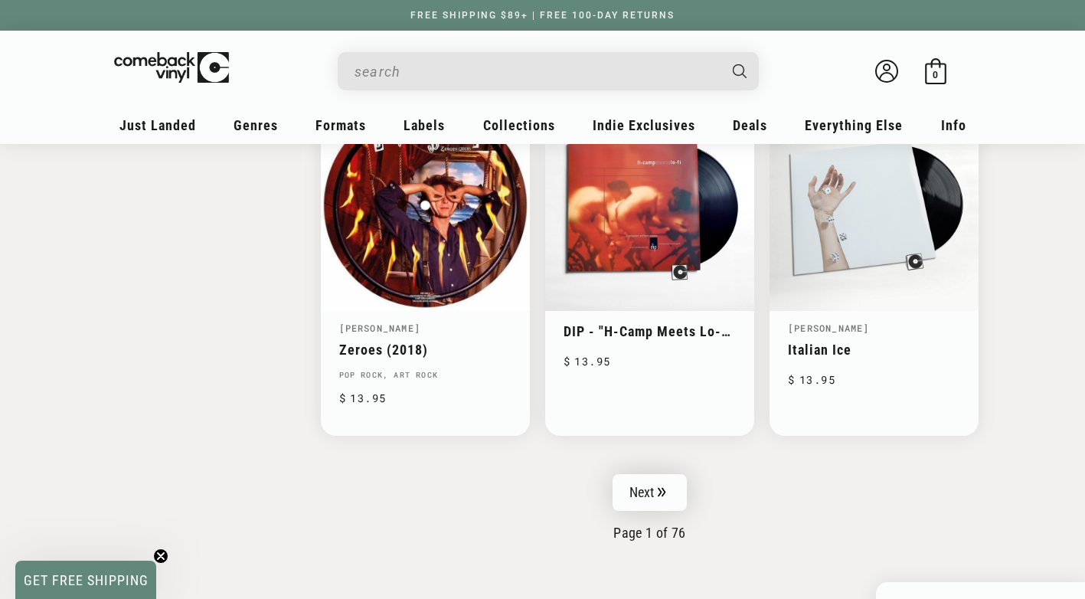
click at [662, 490] on icon "Pagination" at bounding box center [662, 492] width 8 height 10
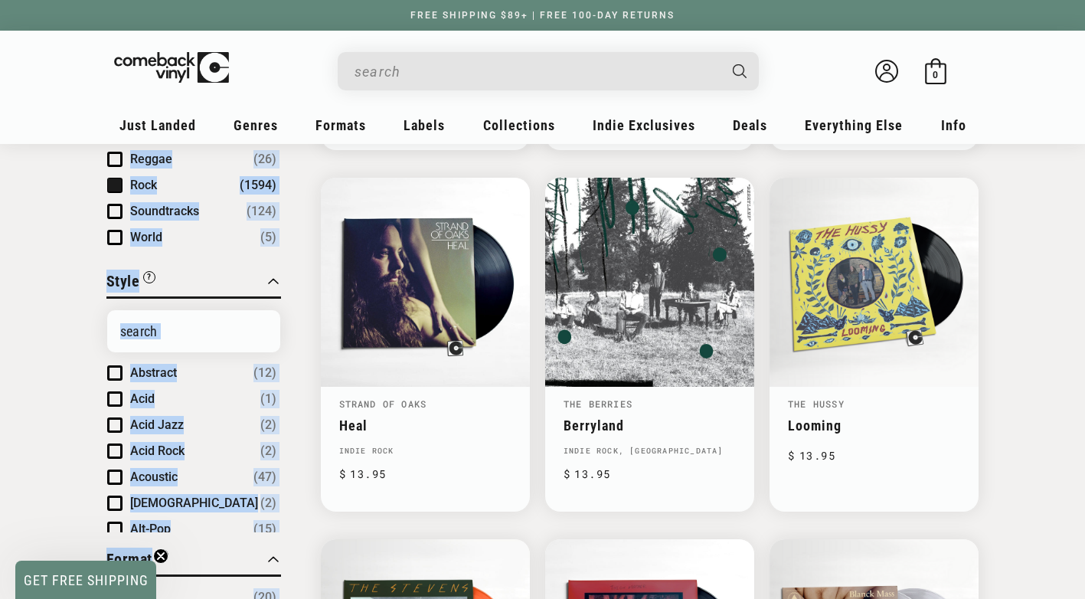
scroll to position [518, 0]
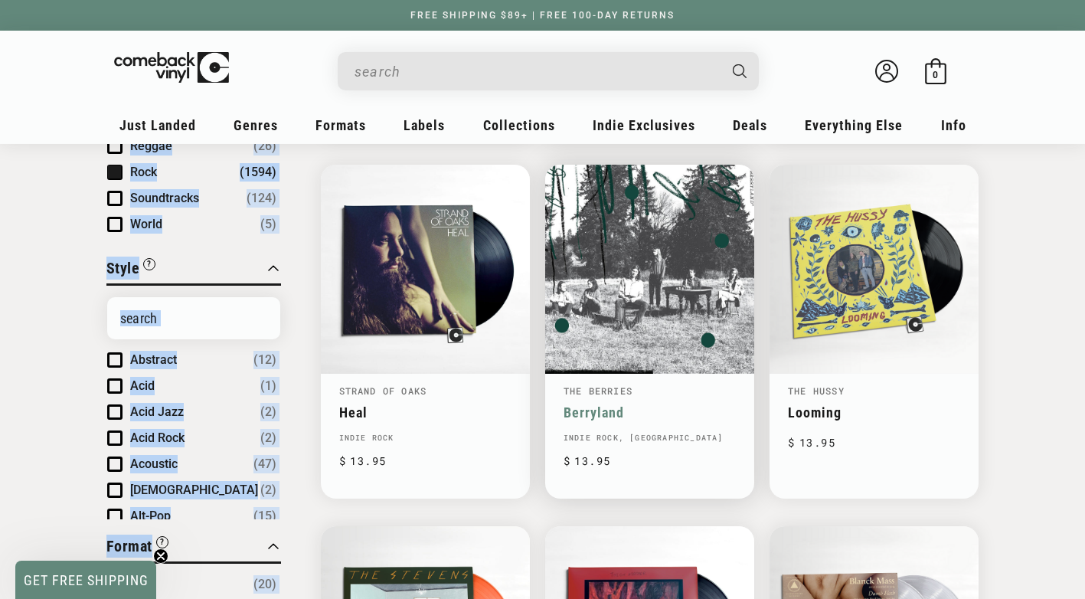
click at [652, 404] on link "Berryland" at bounding box center [650, 412] width 172 height 16
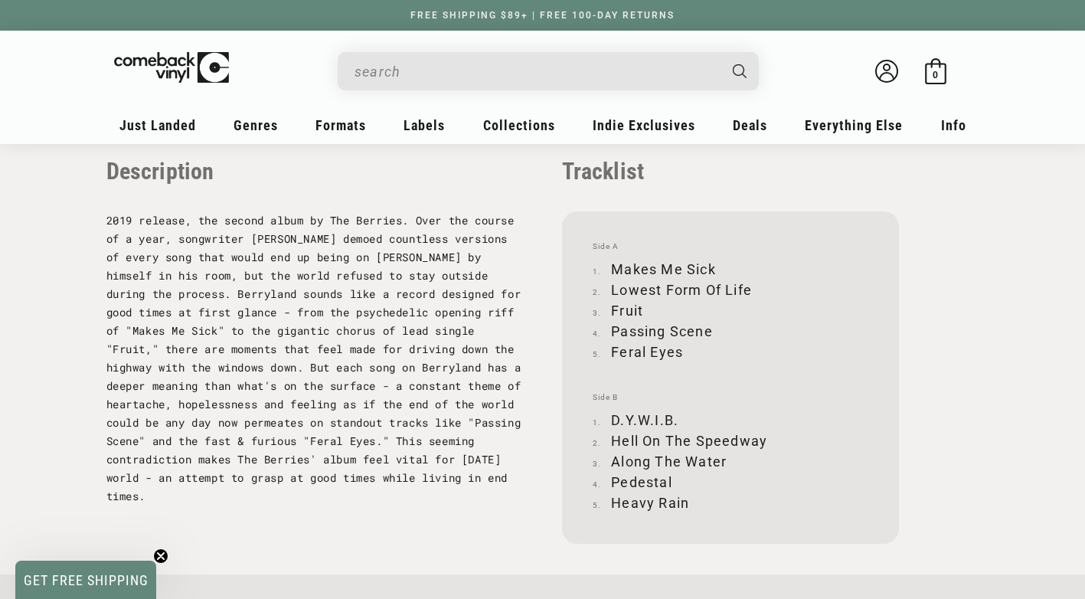
scroll to position [1565, 0]
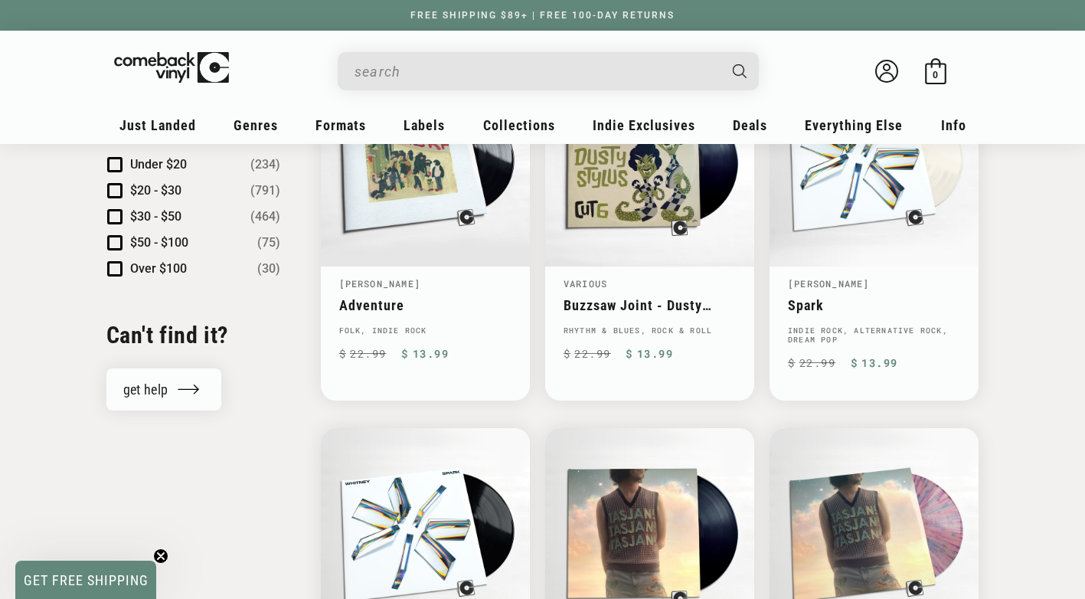
scroll to position [1678, 0]
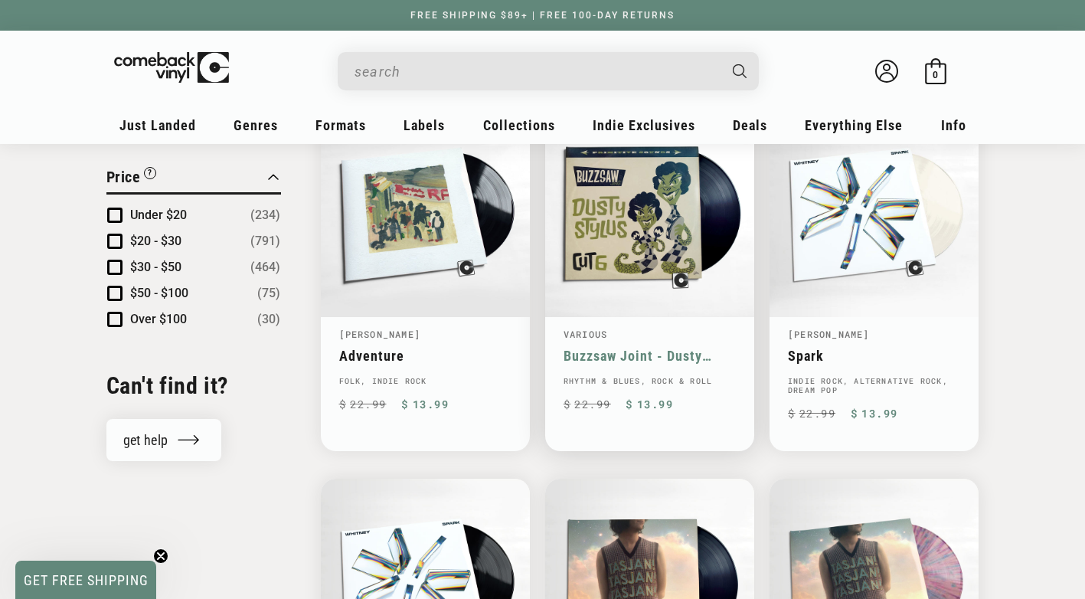
click at [665, 348] on link "Buzzsaw Joint - Dusty Stylus Cut 6" at bounding box center [650, 356] width 172 height 16
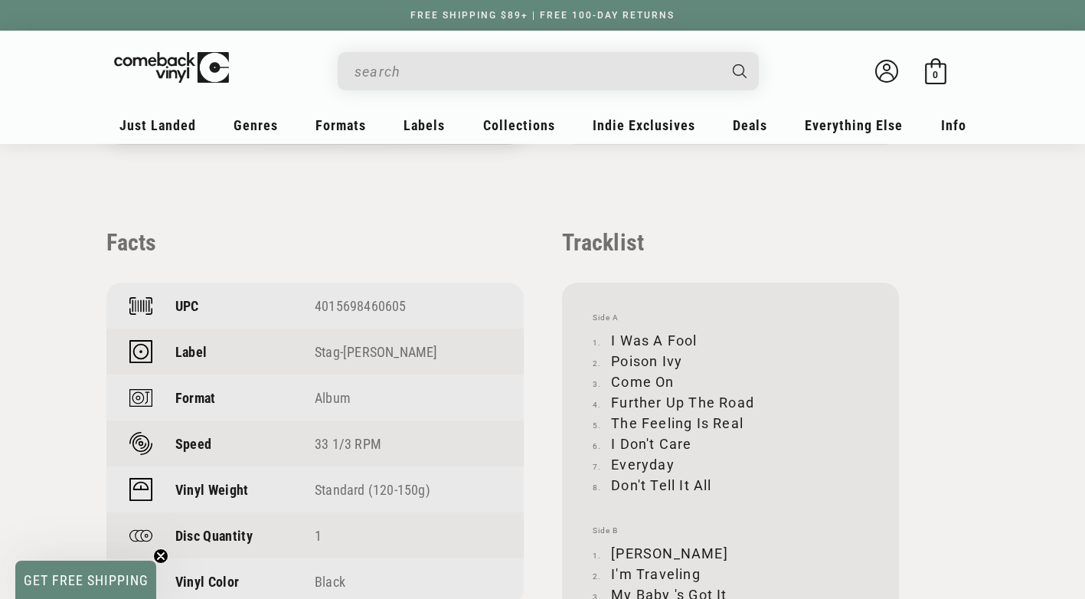
scroll to position [1102, 0]
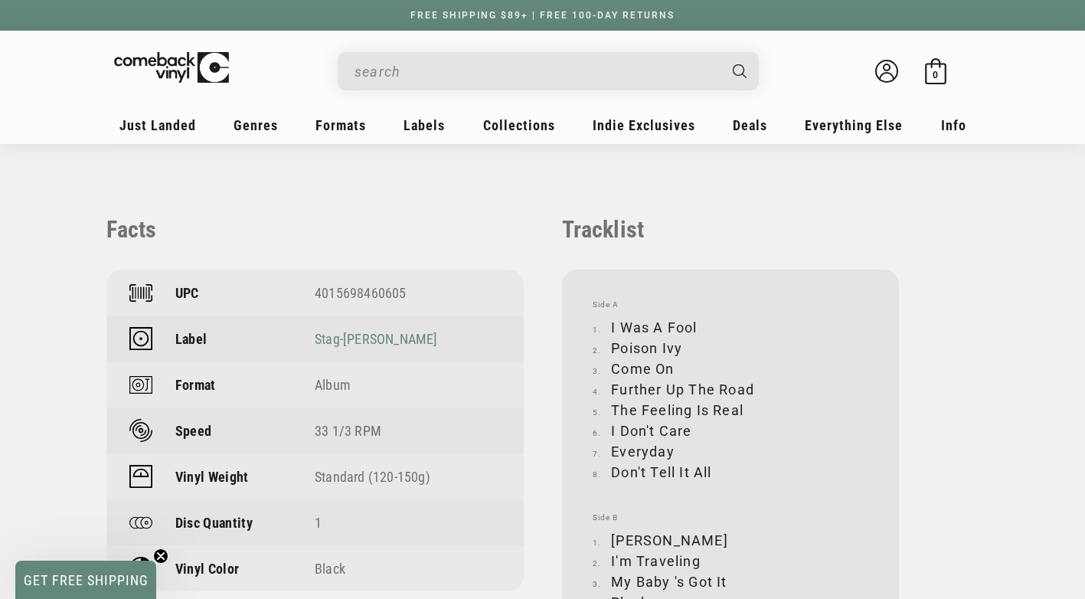
click at [351, 331] on link "Stag-[PERSON_NAME]" at bounding box center [376, 339] width 123 height 16
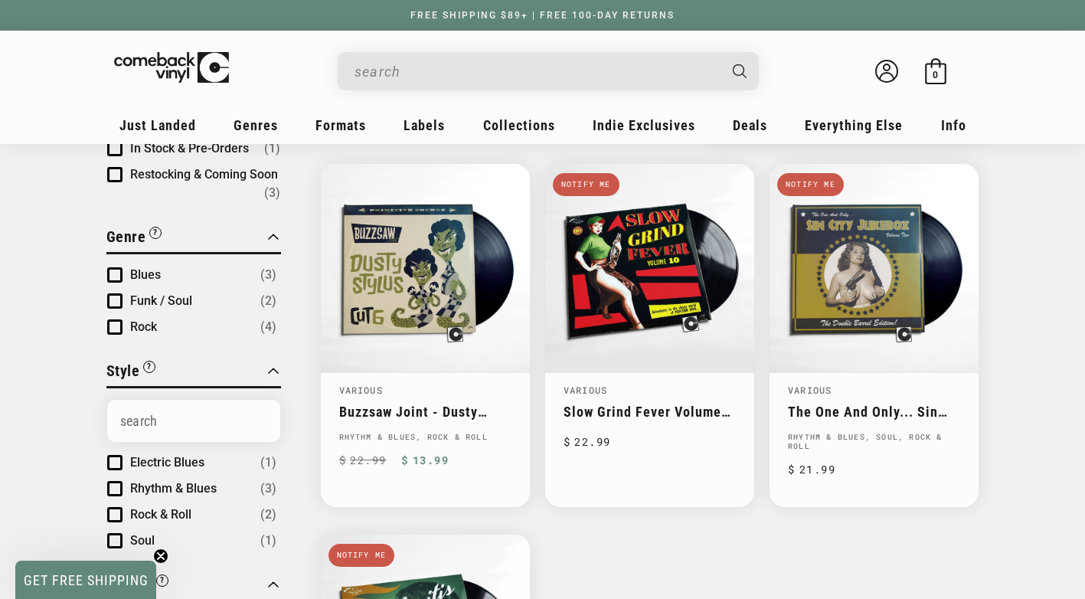
scroll to position [105, 0]
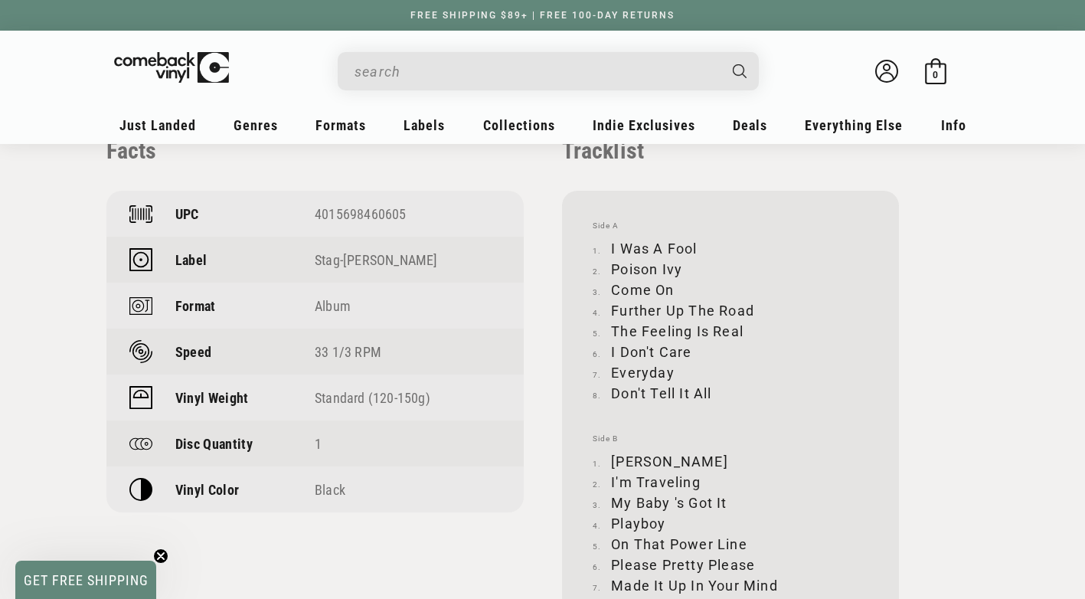
scroll to position [1132, 0]
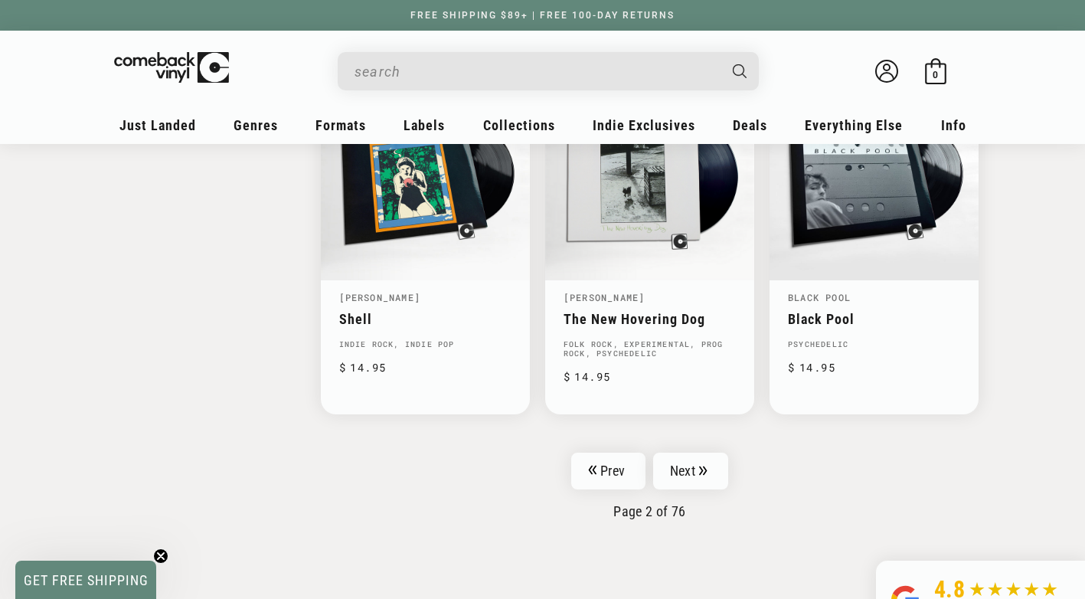
scroll to position [2453, 0]
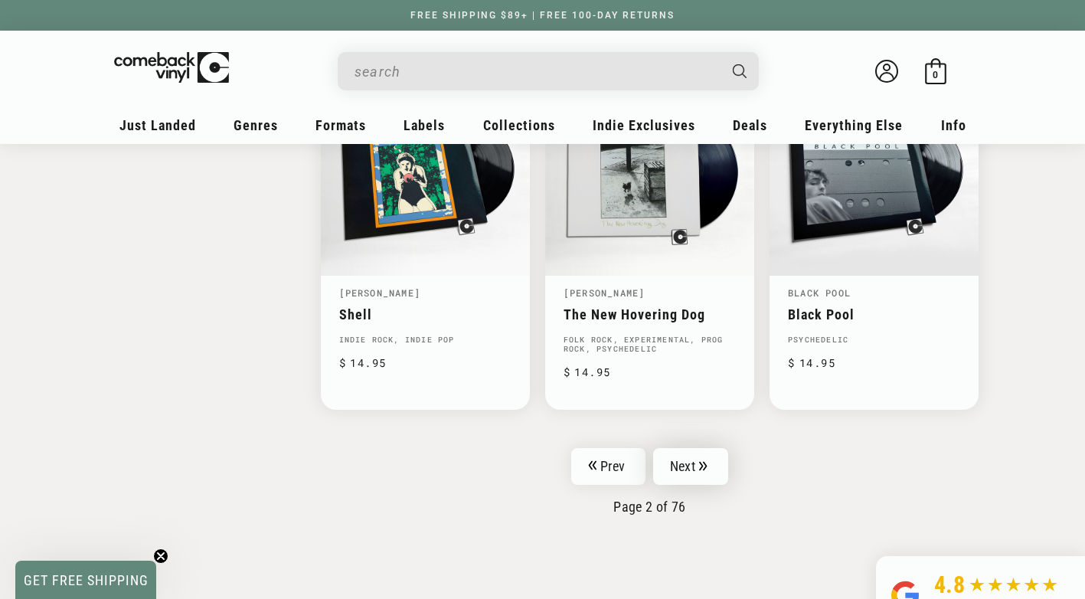
click at [702, 461] on icon "Pagination" at bounding box center [703, 466] width 8 height 10
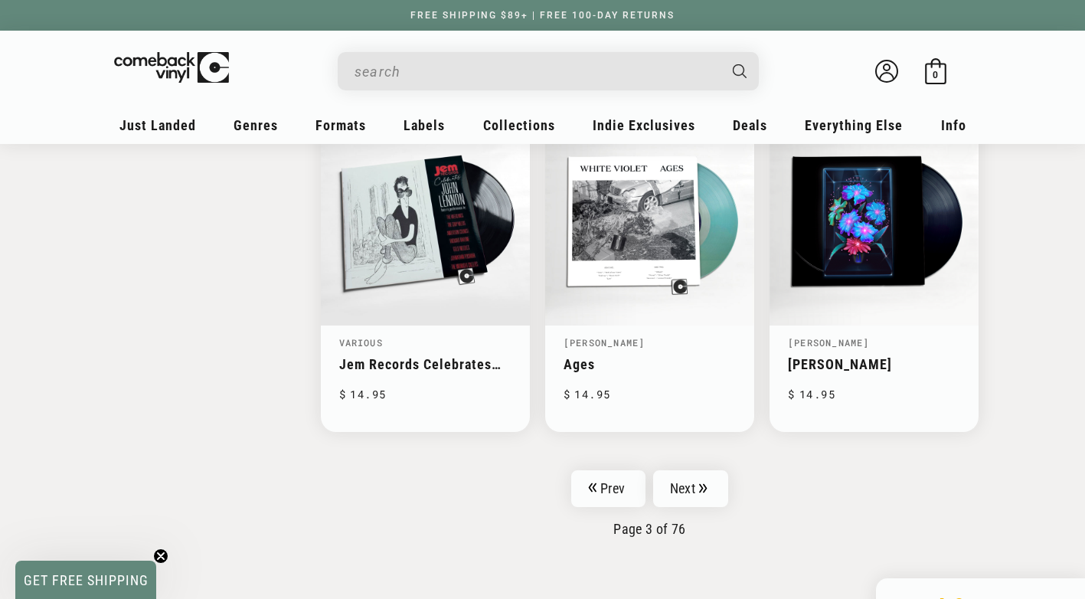
scroll to position [2427, 0]
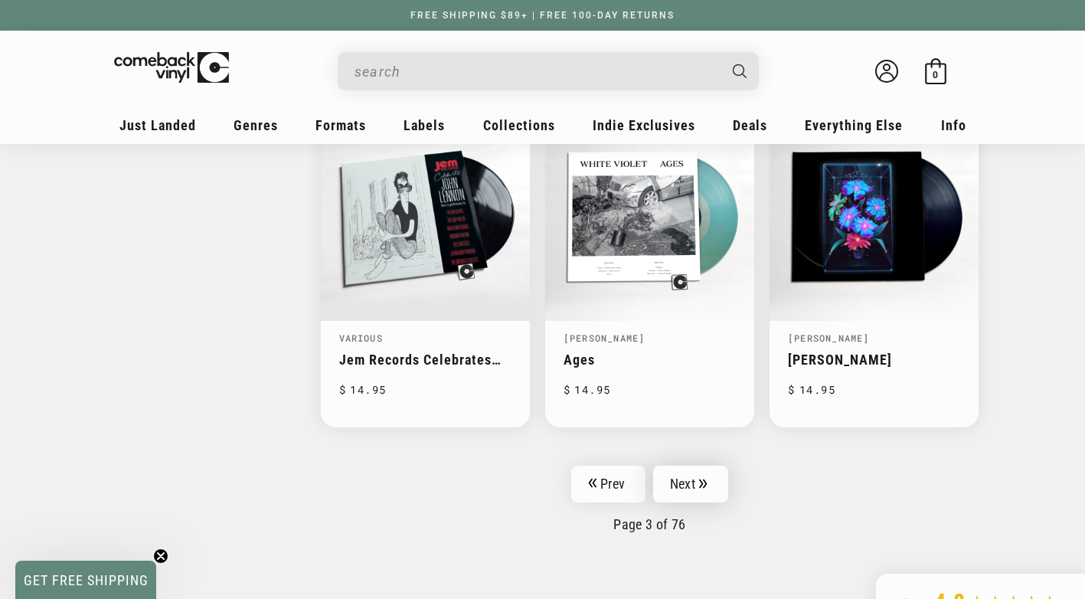
click at [685, 473] on link "Next" at bounding box center [690, 484] width 75 height 37
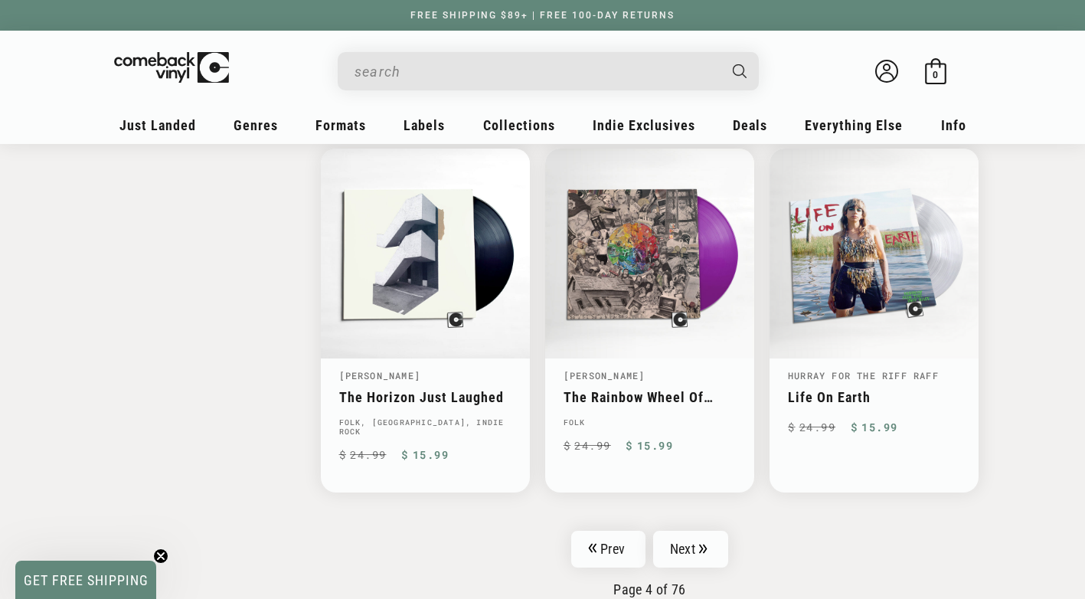
scroll to position [2376, 0]
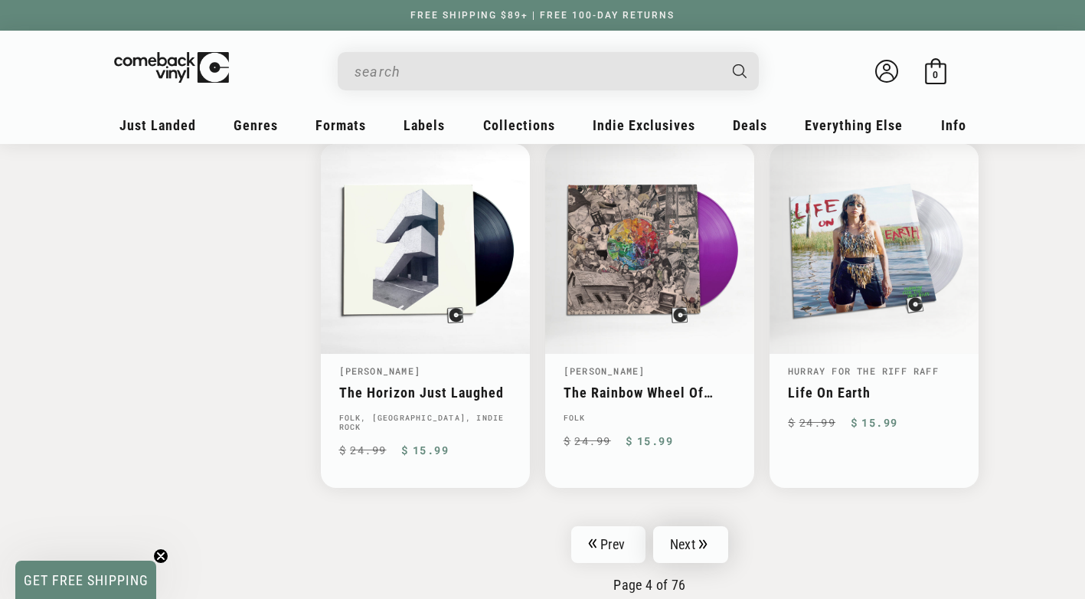
click at [692, 526] on link "Next" at bounding box center [690, 544] width 75 height 37
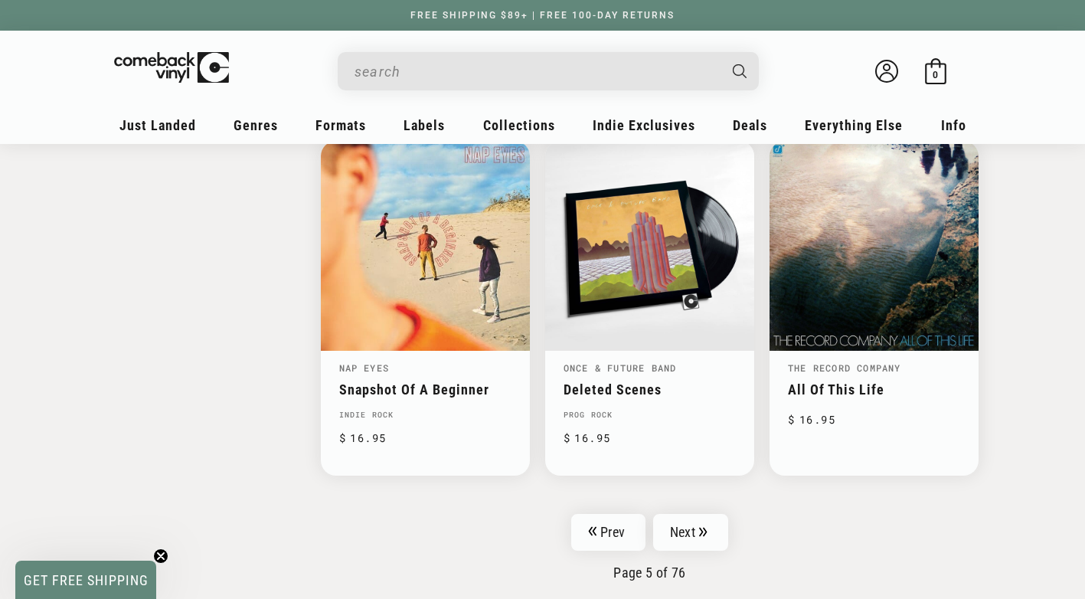
scroll to position [2382, 0]
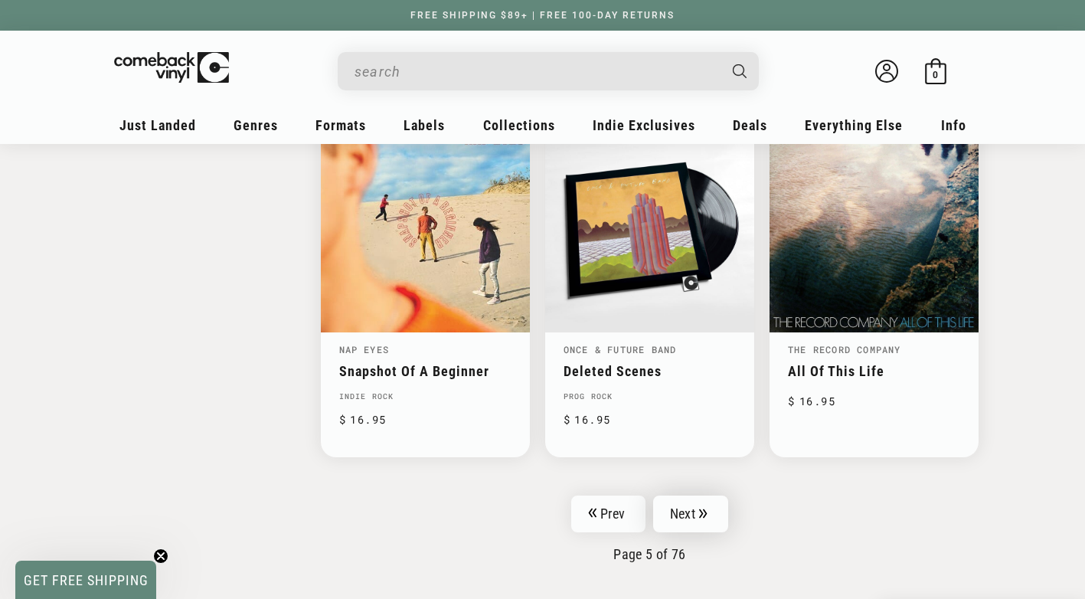
click at [698, 509] on link "Next" at bounding box center [690, 513] width 75 height 37
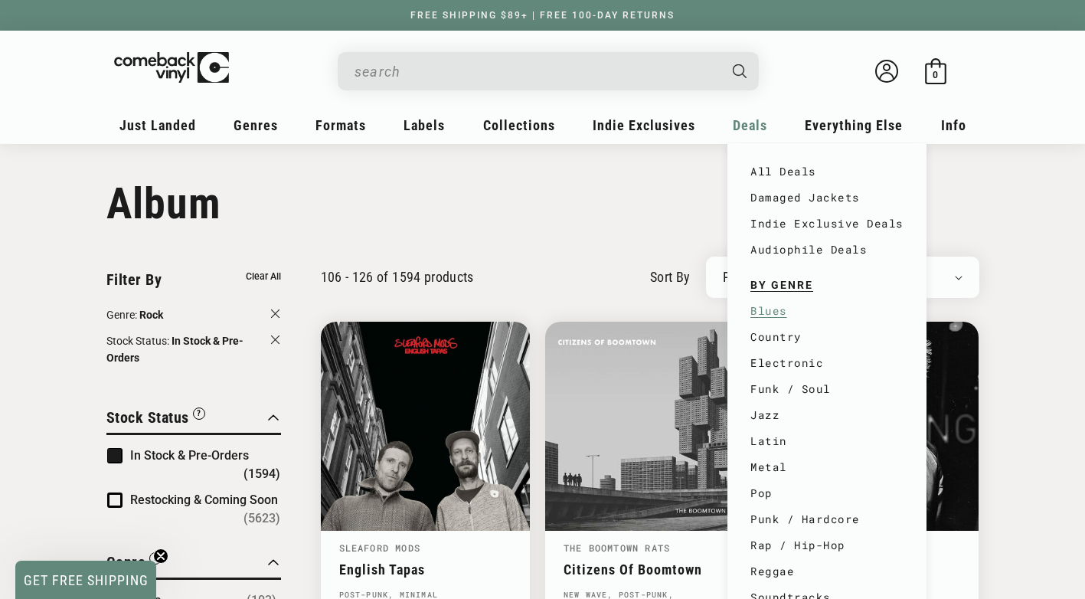
click at [773, 309] on link "Blues" at bounding box center [826, 311] width 153 height 26
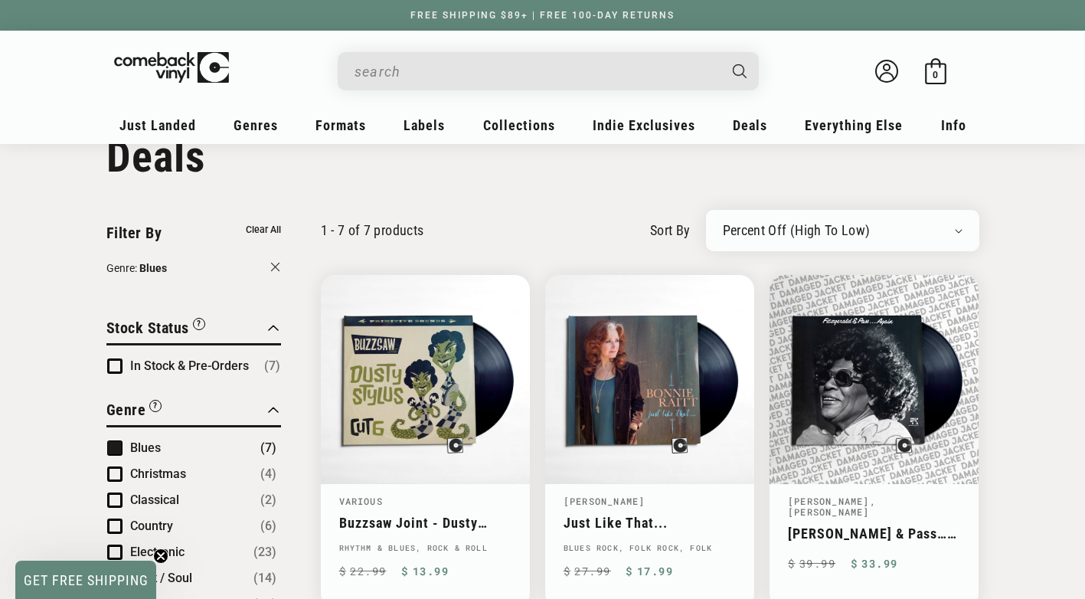
scroll to position [26, 0]
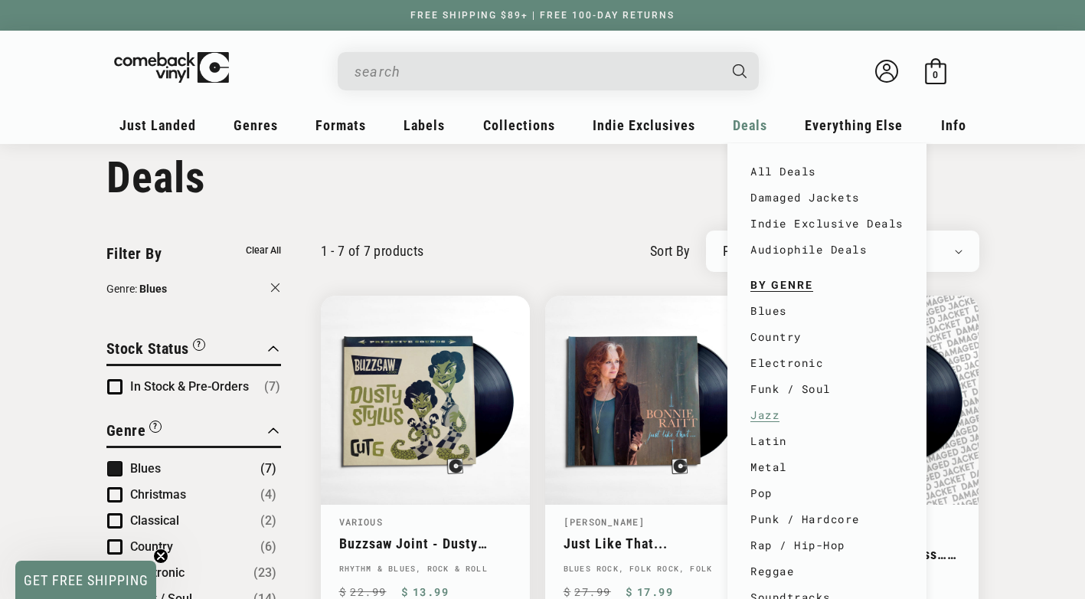
click at [761, 417] on link "Jazz" at bounding box center [826, 415] width 153 height 26
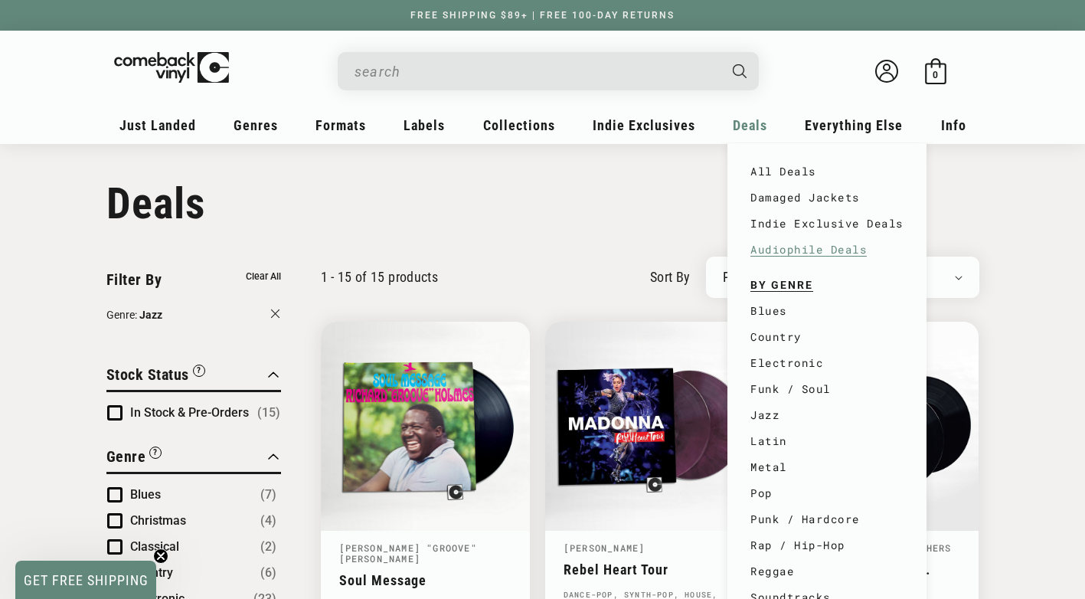
click at [780, 251] on link "Audiophile Deals" at bounding box center [826, 250] width 153 height 26
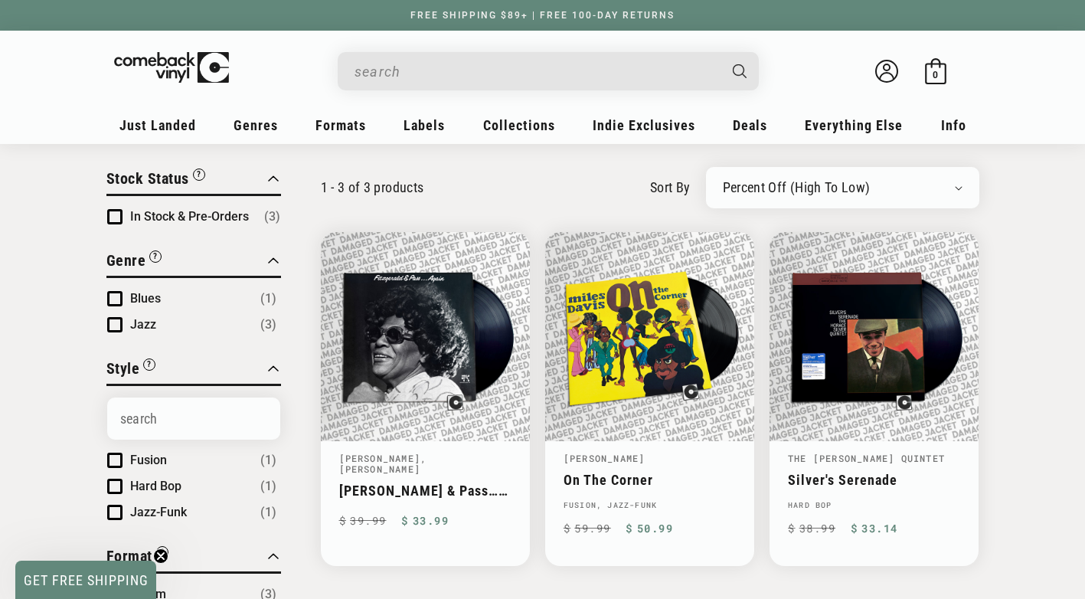
scroll to position [92, 0]
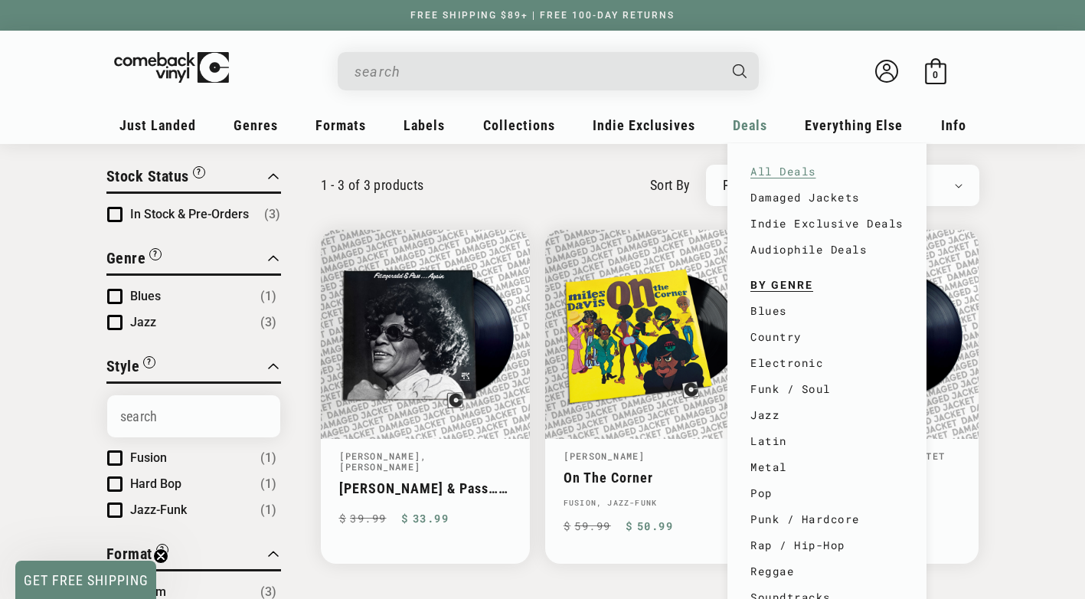
click at [770, 174] on link "All Deals" at bounding box center [826, 172] width 153 height 26
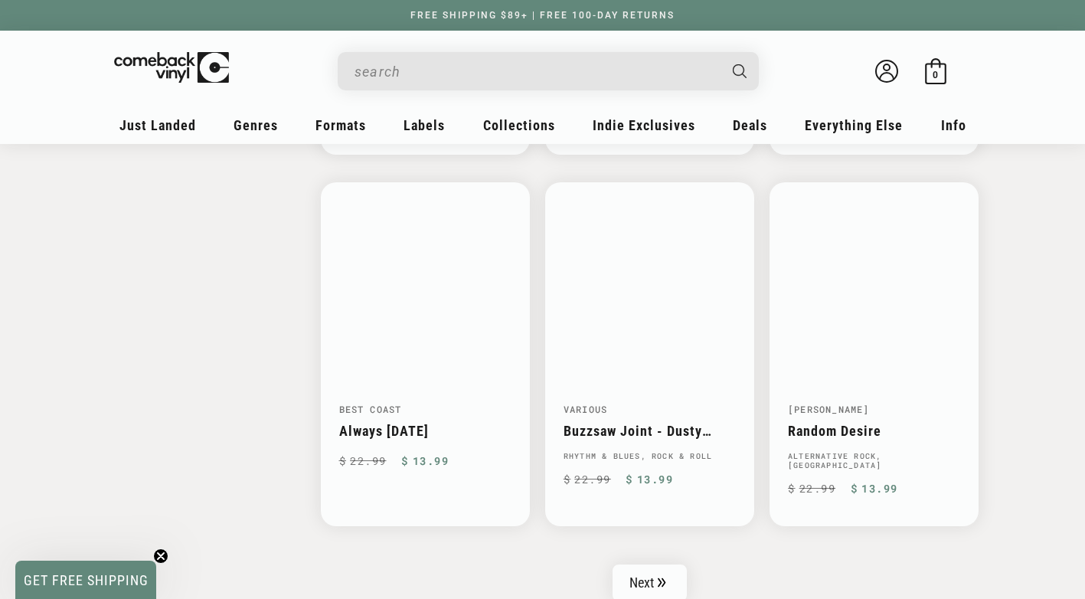
scroll to position [2424, 0]
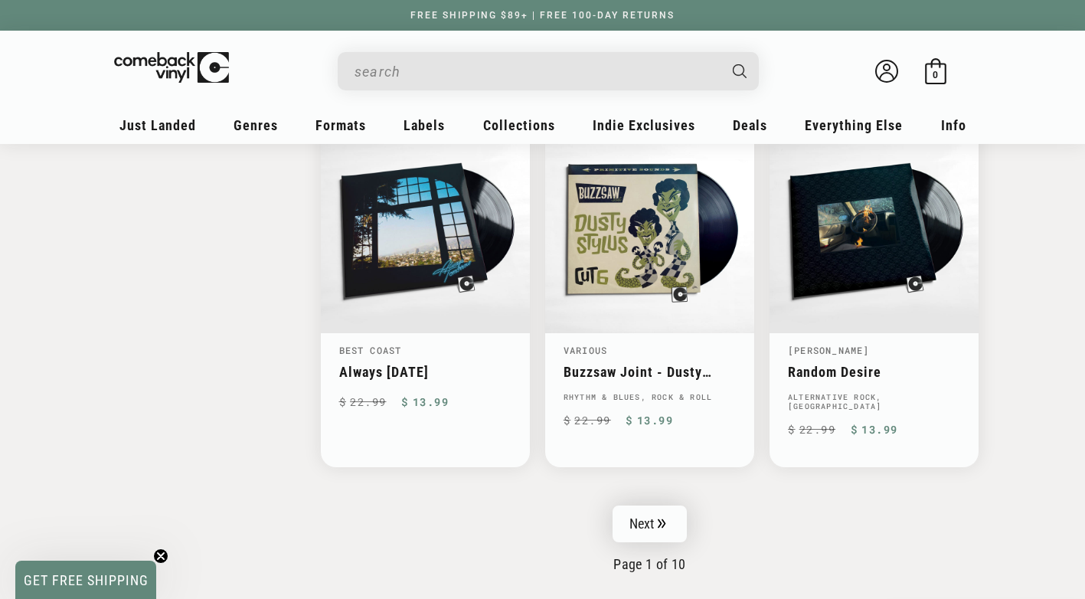
click at [645, 505] on link "Next" at bounding box center [650, 523] width 75 height 37
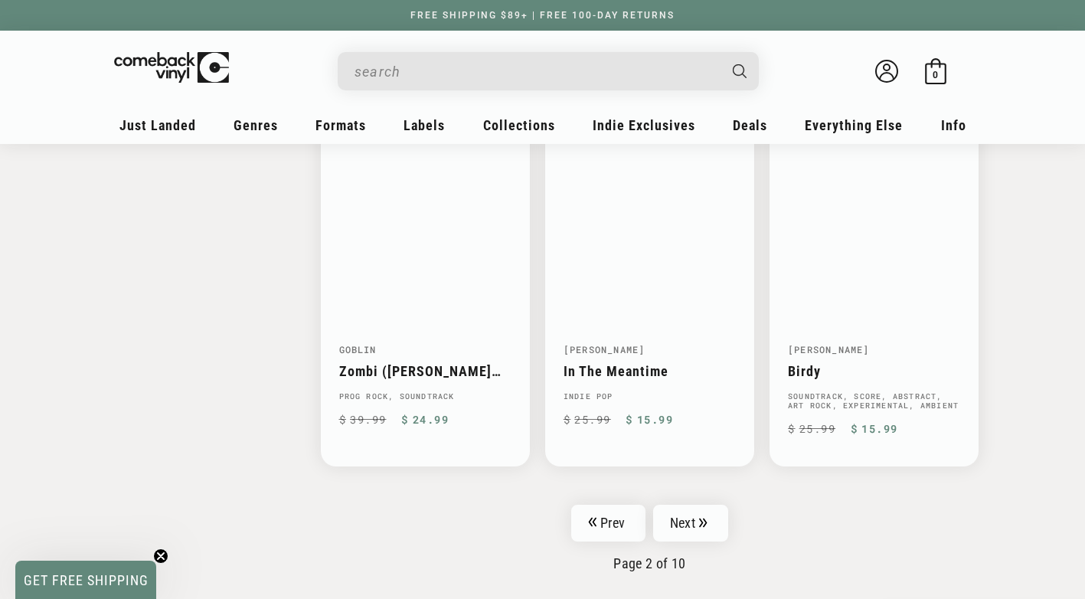
scroll to position [2453, 0]
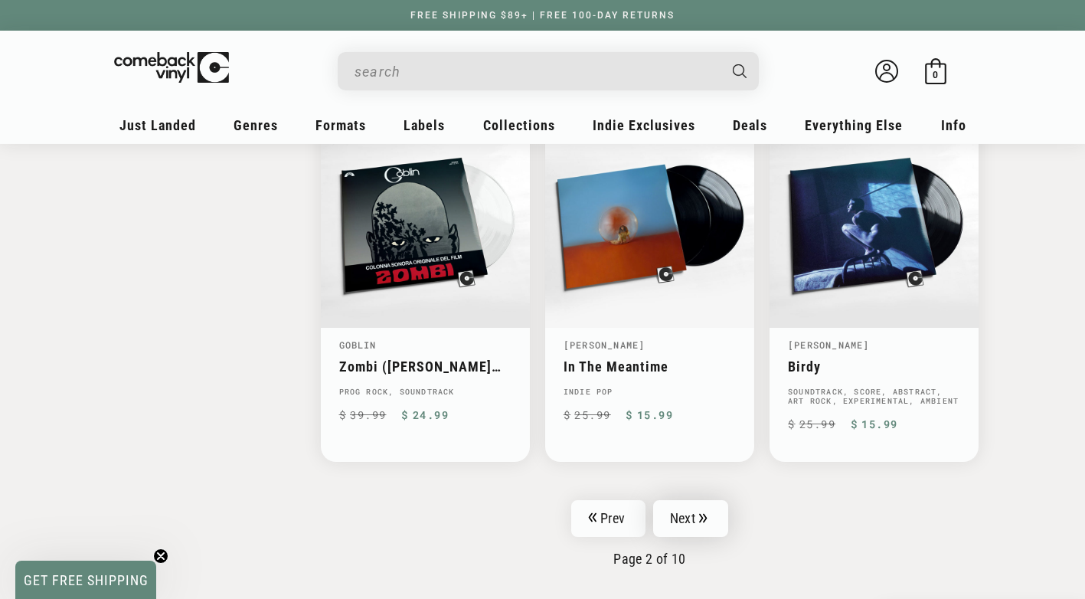
click at [687, 500] on link "Next" at bounding box center [690, 518] width 75 height 37
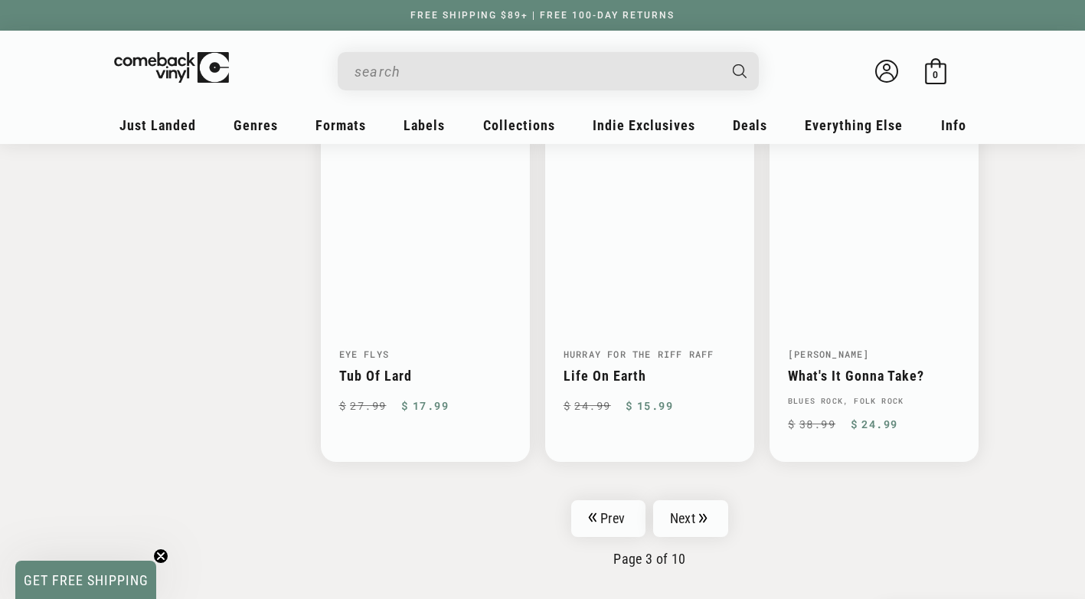
scroll to position [2413, 0]
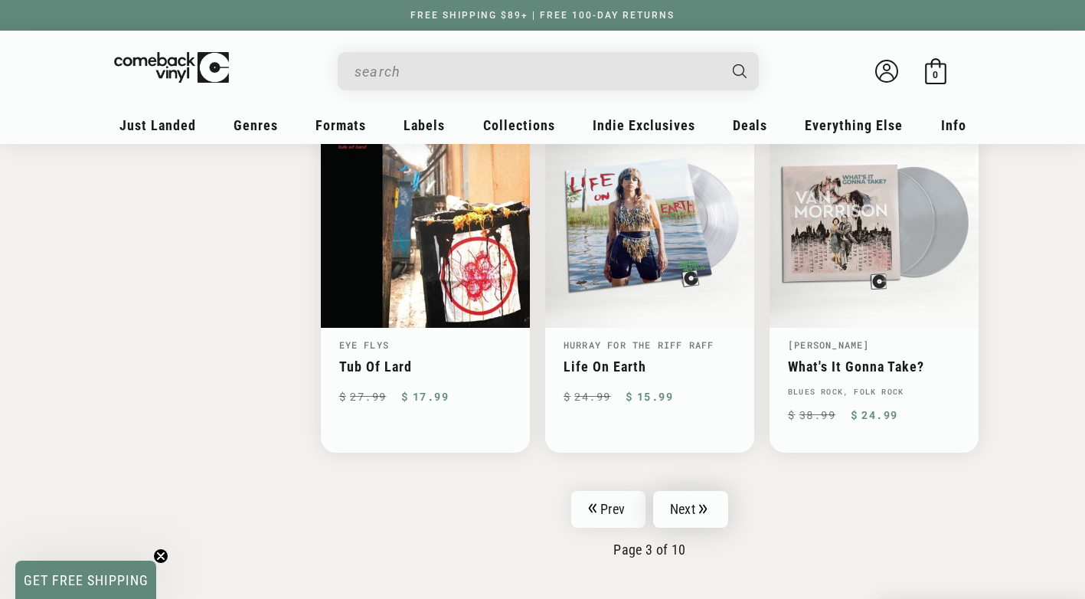
click at [681, 491] on link "Next" at bounding box center [690, 509] width 75 height 37
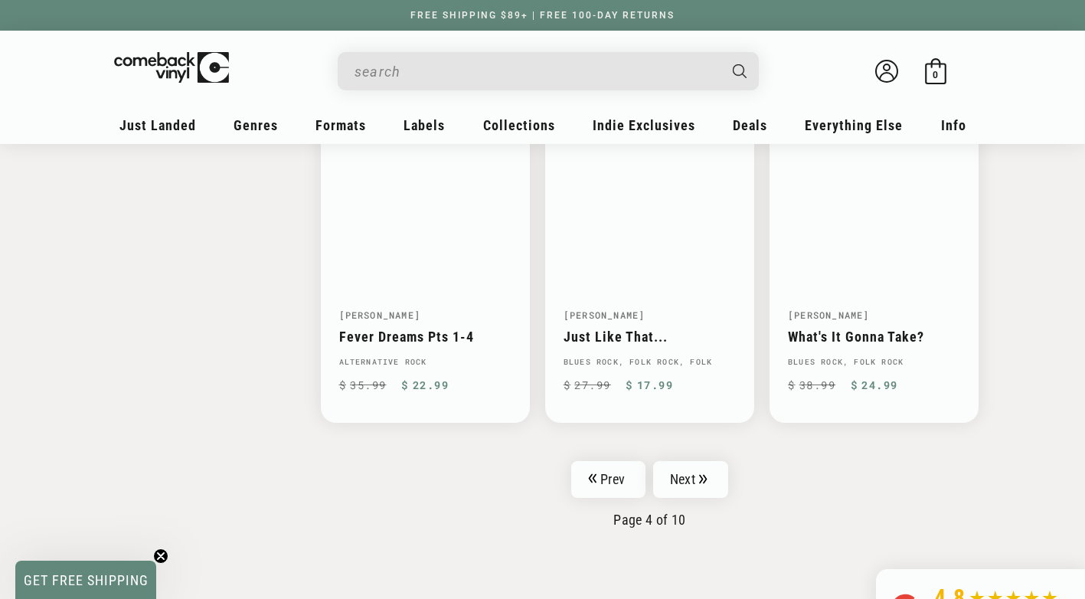
scroll to position [2449, 0]
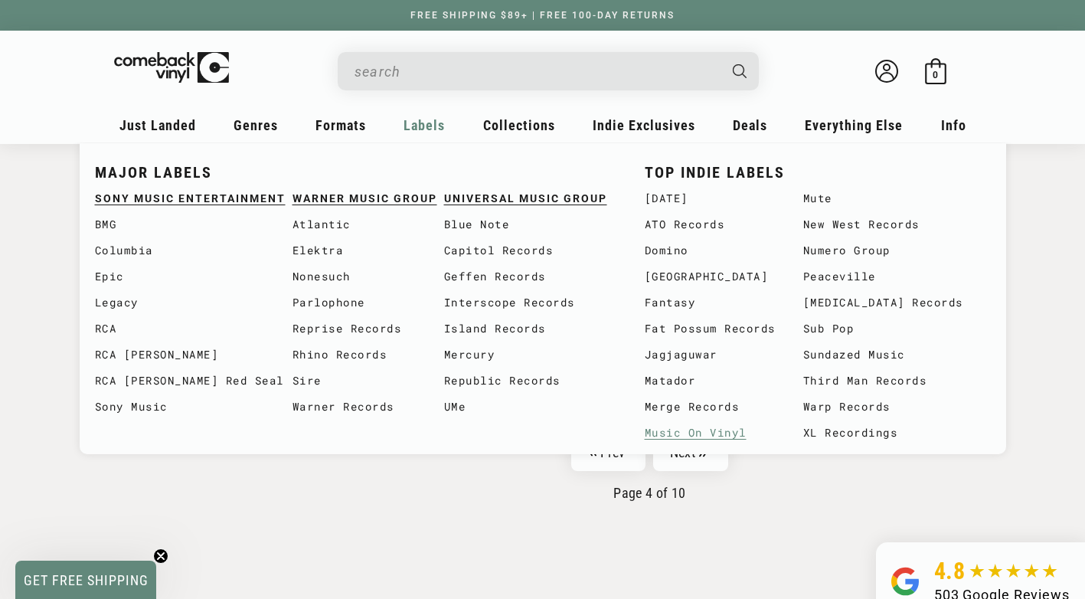
click at [694, 434] on link "Music On Vinyl" at bounding box center [724, 433] width 159 height 26
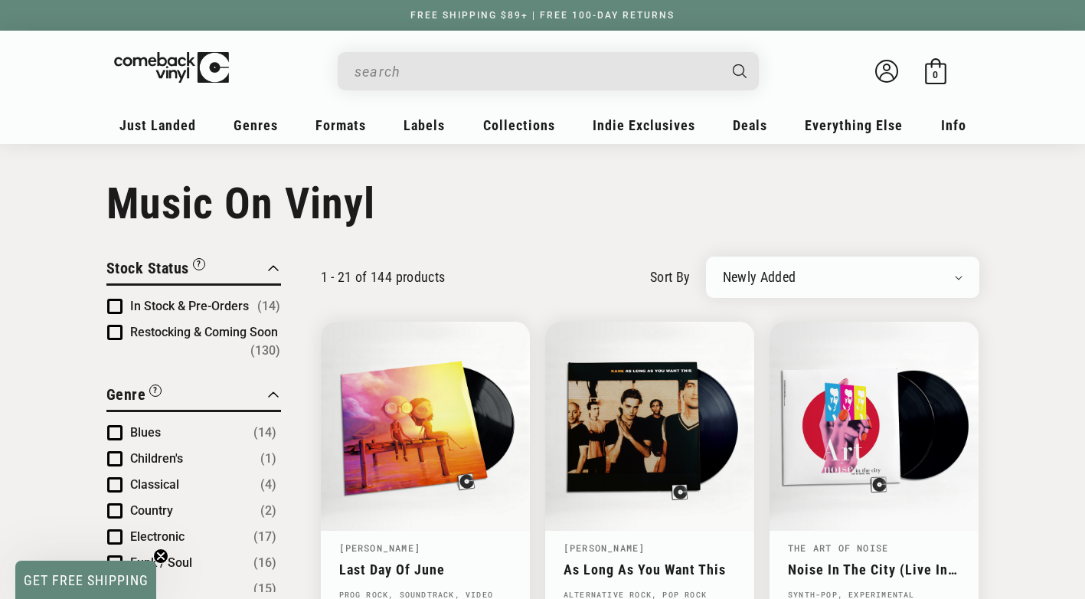
click at [954, 277] on select "Newly Added Popularity Artist (A-Z) Price (High To Low) Price (Low To High) Per…" at bounding box center [843, 277] width 240 height 15
select select "price-ascending"
click at [723, 270] on select "Newly Added Popularity Artist (A-Z) Price (High To Low) Price (Low To High) Per…" at bounding box center [843, 277] width 240 height 15
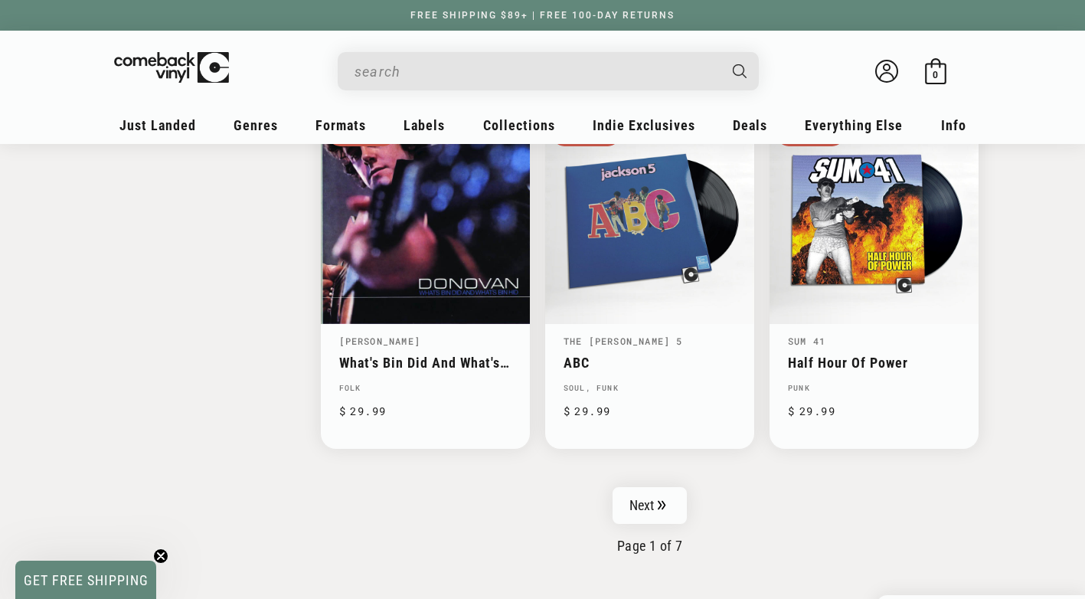
scroll to position [2431, 0]
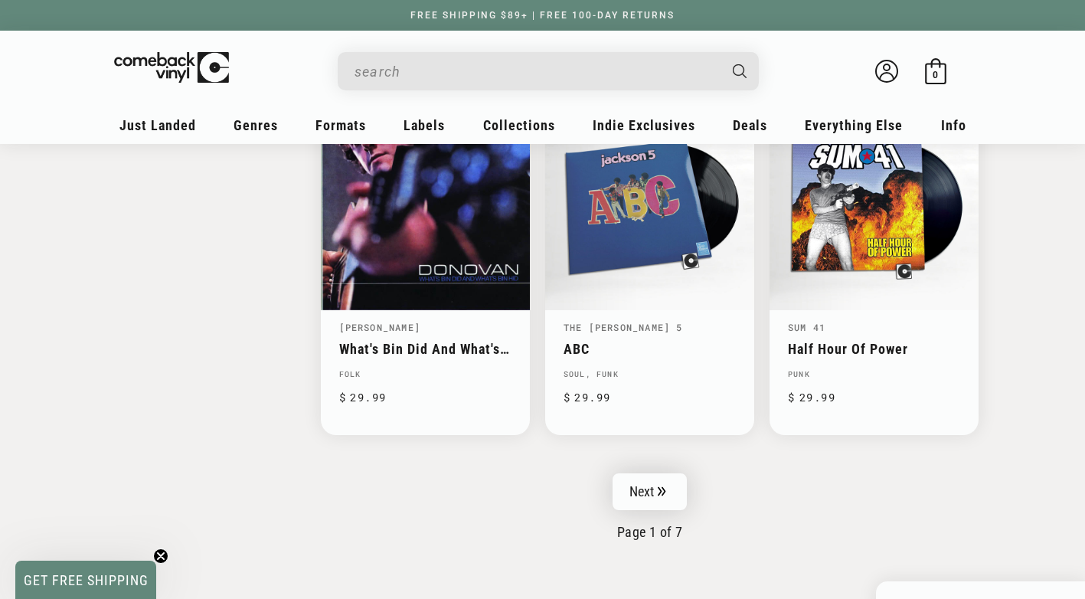
click at [638, 483] on link "Next" at bounding box center [650, 491] width 75 height 37
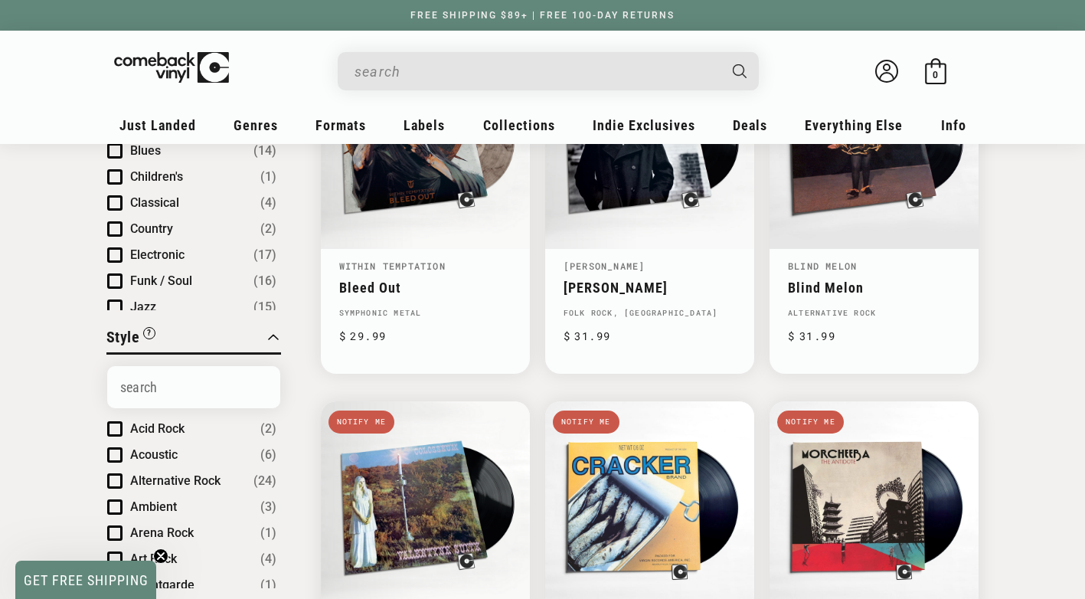
scroll to position [264, 0]
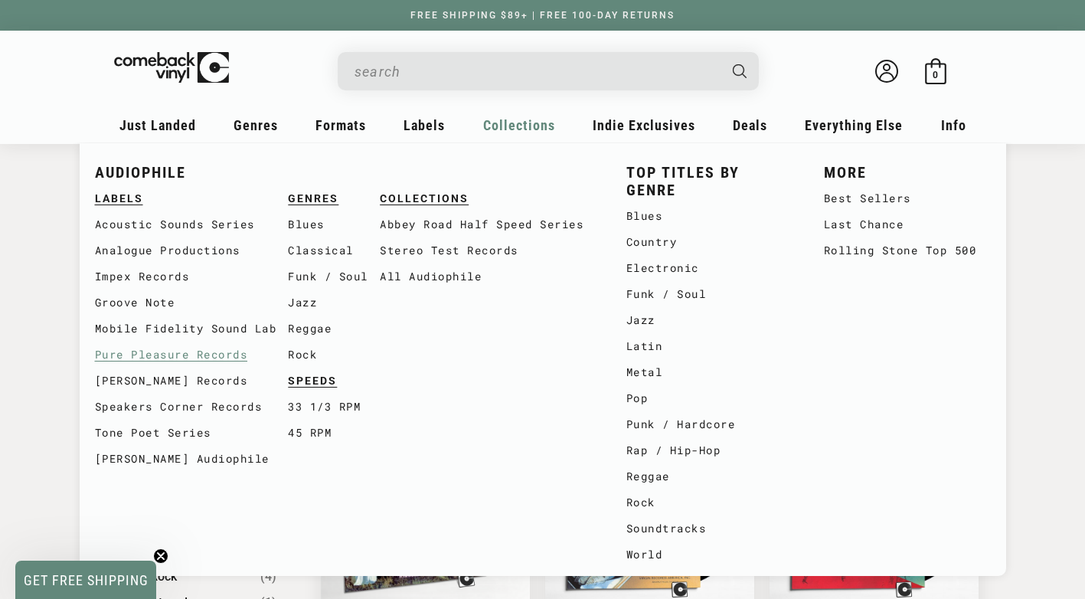
click at [136, 354] on link "Pure Pleasure Records" at bounding box center [192, 355] width 194 height 26
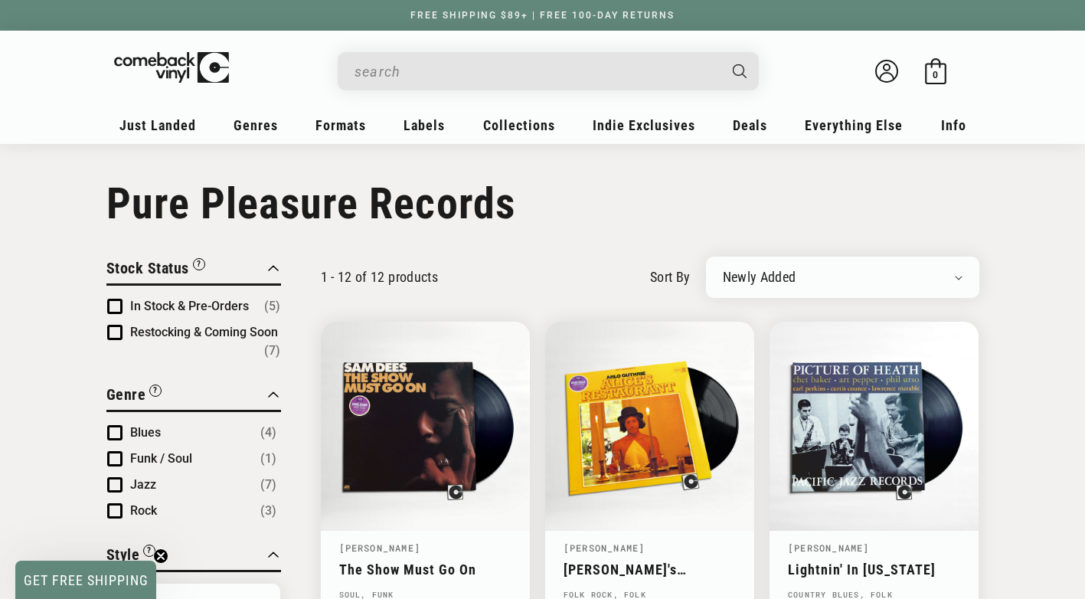
click at [111, 306] on span "Product filter" at bounding box center [114, 306] width 15 height 15
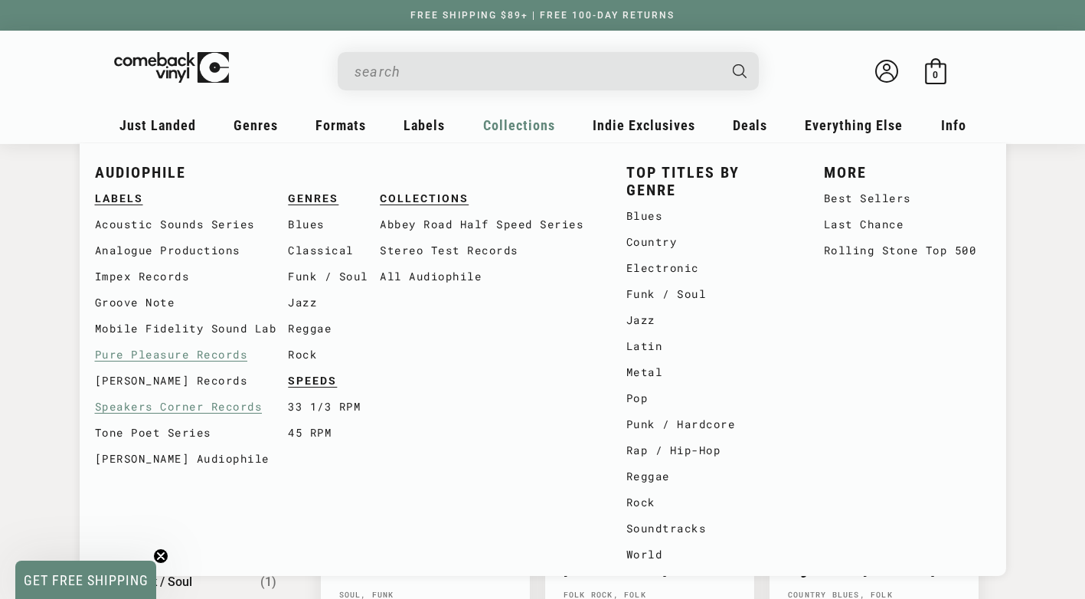
click at [201, 402] on link "Speakers Corner Records" at bounding box center [192, 407] width 194 height 26
